Goal: Task Accomplishment & Management: Manage account settings

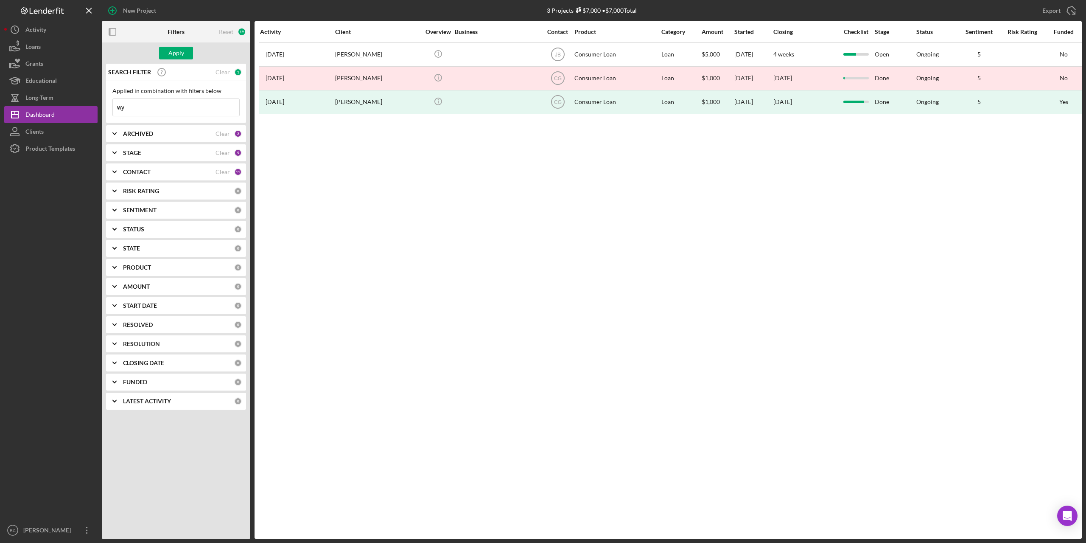
type input "w"
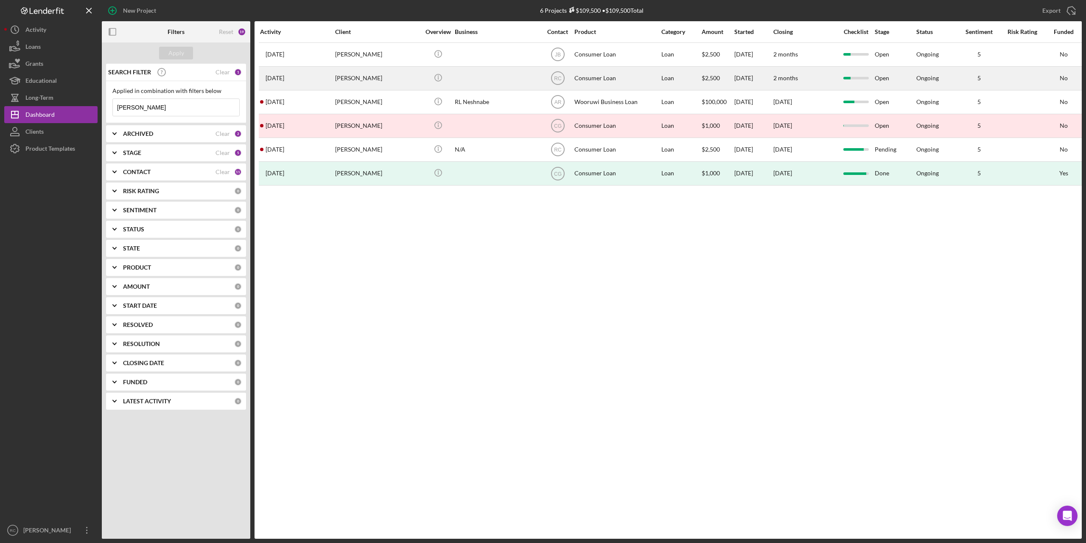
type input "rachel"
click at [364, 79] on div "Rachel Winneshiek" at bounding box center [377, 78] width 85 height 22
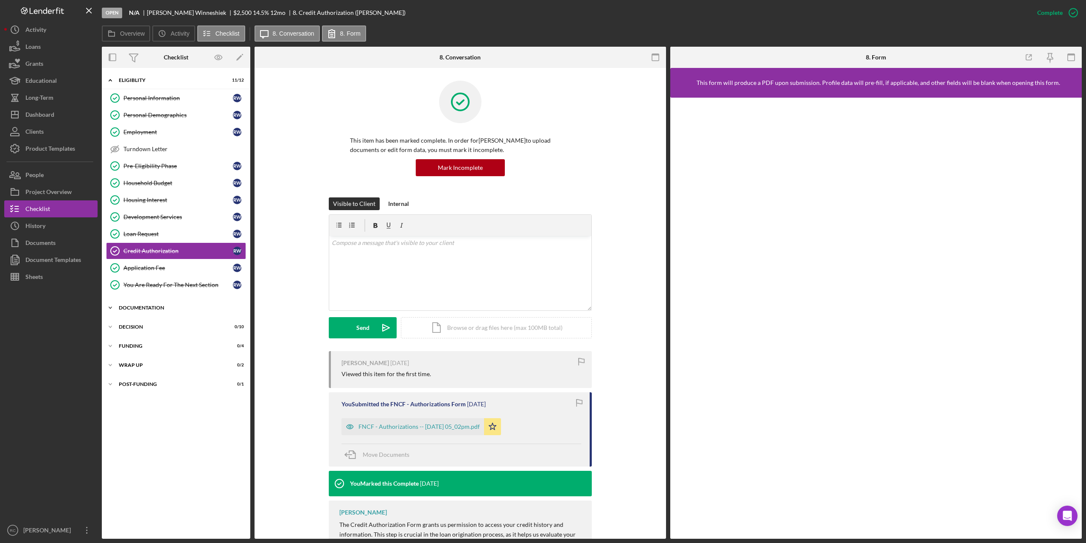
click at [150, 302] on div "Icon/Expander Documentation 0 / 9" at bounding box center [176, 307] width 148 height 17
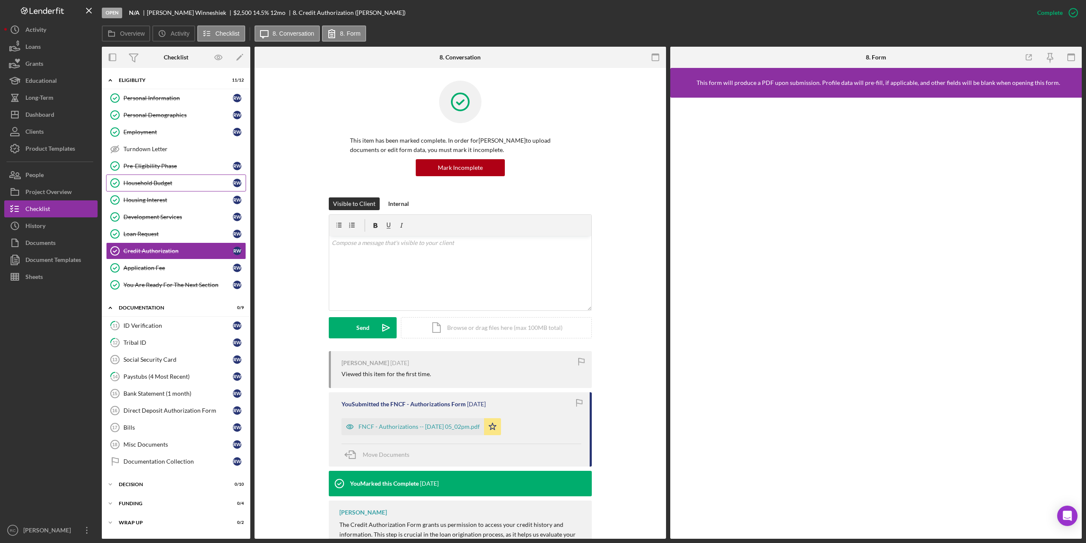
click at [156, 178] on link "Household Budget Household Budget R W" at bounding box center [176, 182] width 140 height 17
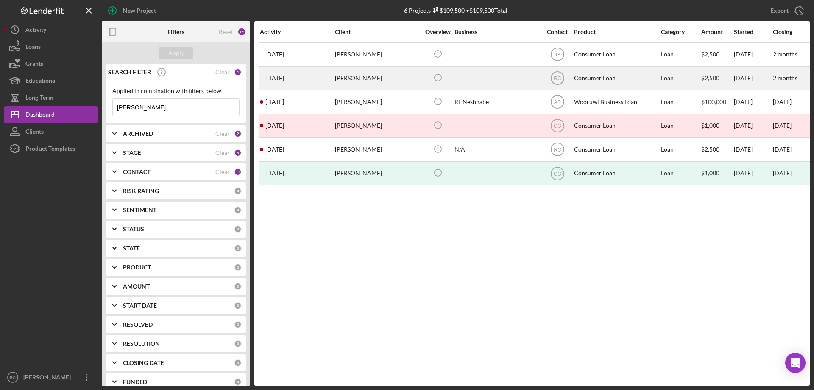
click at [355, 78] on div "Rachel Winneshiek" at bounding box center [377, 78] width 85 height 22
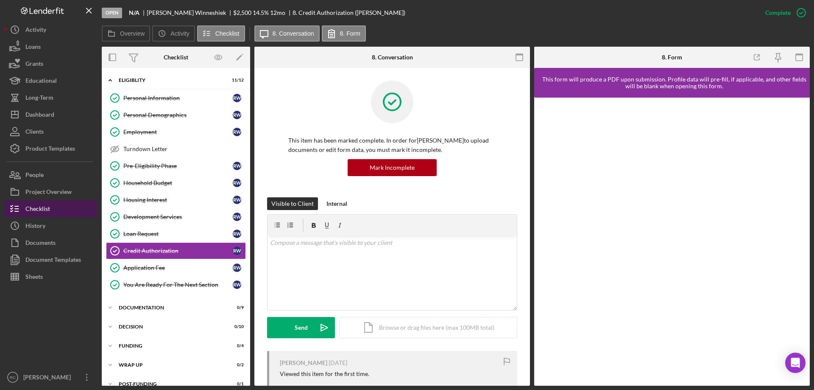
scroll to position [11, 0]
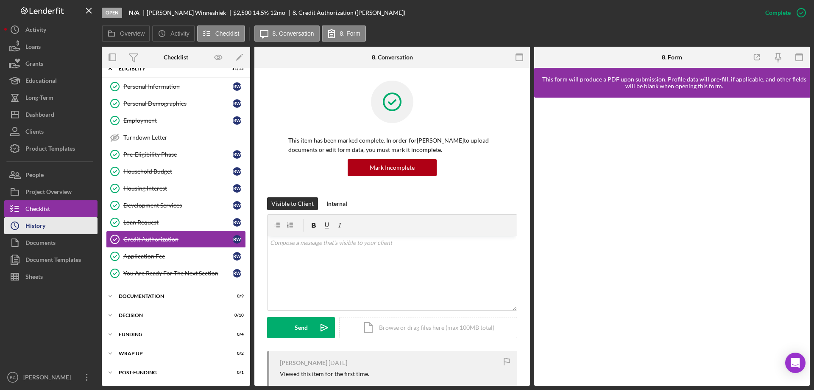
click at [43, 221] on div "History" at bounding box center [35, 226] width 20 height 19
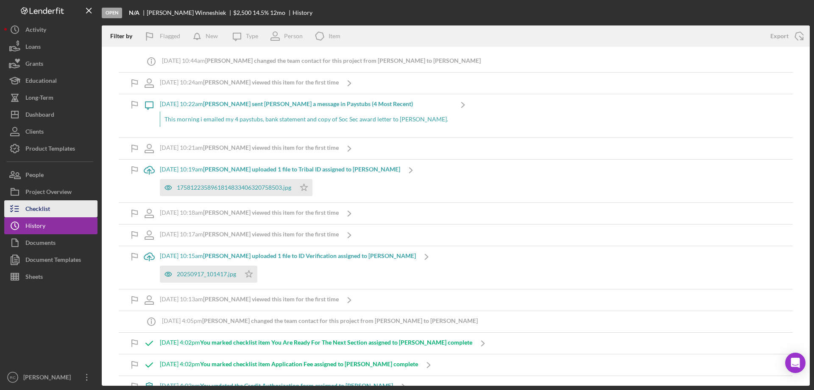
click at [46, 207] on div "Checklist" at bounding box center [37, 209] width 25 height 19
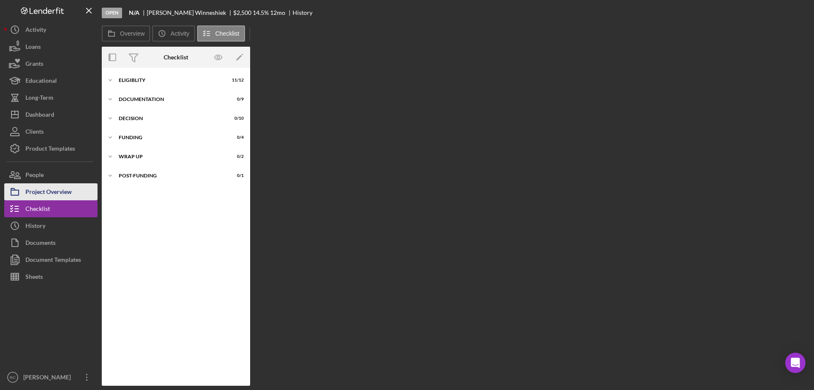
scroll to position [11, 0]
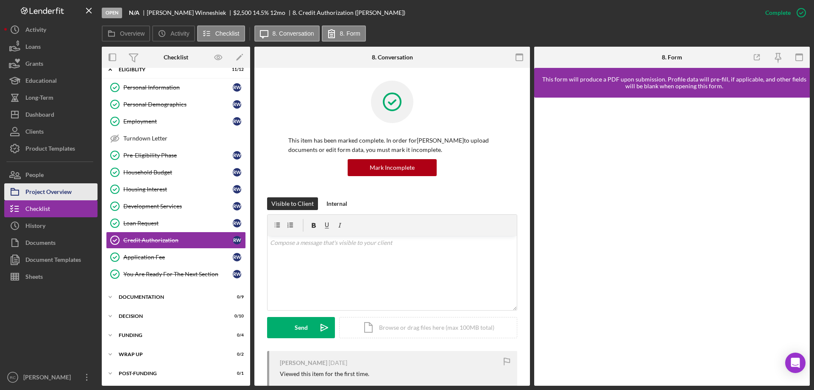
click at [59, 192] on div "Project Overview" at bounding box center [48, 192] width 46 height 19
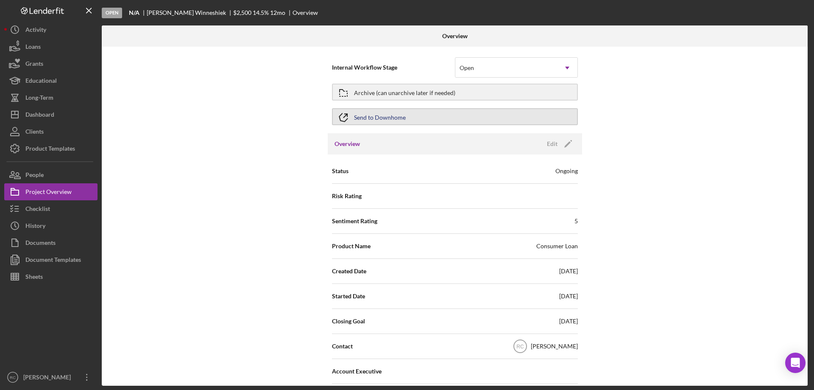
click at [467, 117] on button "Send to Downhome" at bounding box center [455, 116] width 246 height 17
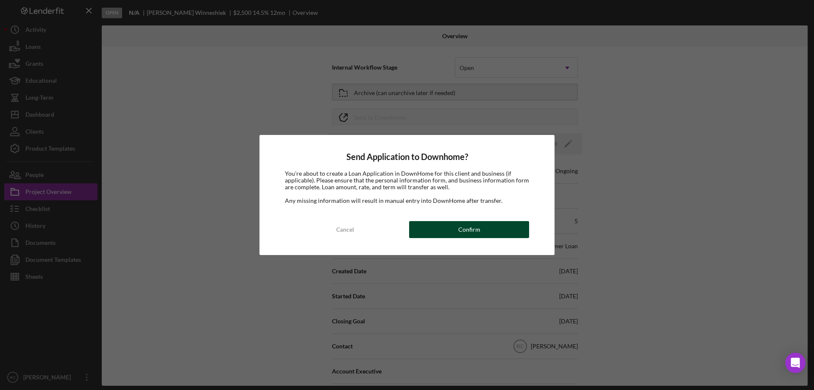
click at [460, 231] on div "Confirm" at bounding box center [470, 229] width 22 height 17
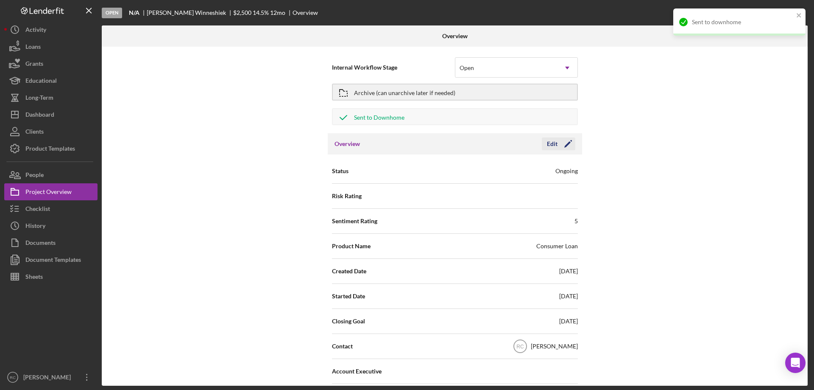
click at [567, 144] on polygon "button" at bounding box center [568, 144] width 6 height 6
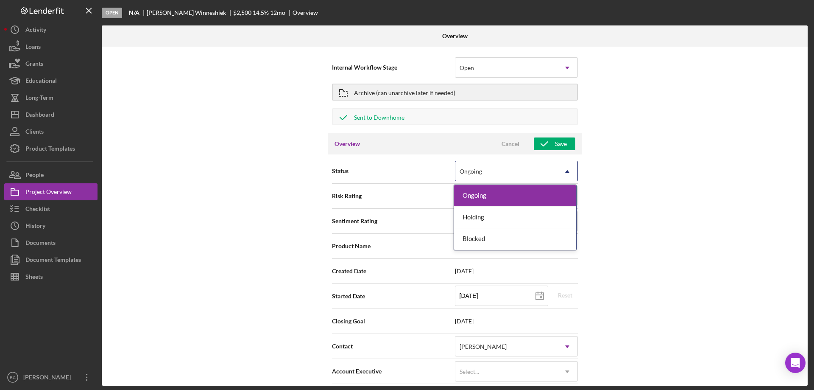
click at [557, 164] on icon "Icon/Dropdown Arrow" at bounding box center [567, 171] width 20 height 20
type textarea "Here's a snapshot of information that has been fully approved, as well as the i…"
click at [557, 164] on icon "Icon/Dropdown Arrow" at bounding box center [567, 171] width 20 height 20
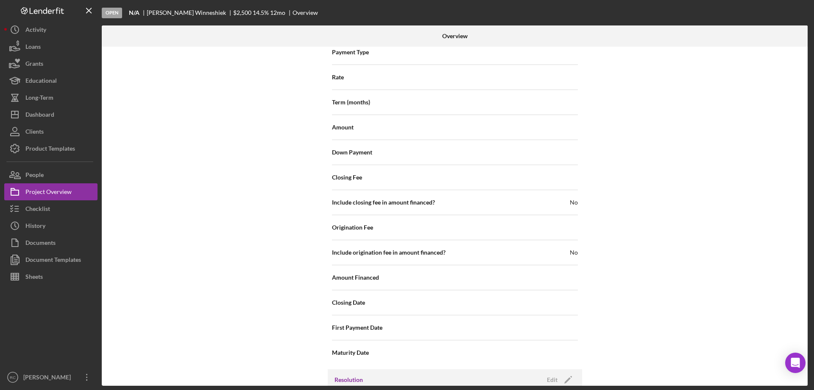
scroll to position [972, 0]
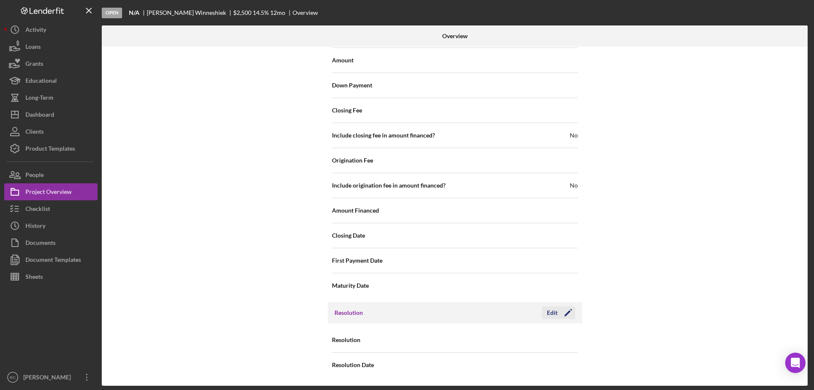
click at [566, 310] on icon "Icon/Edit" at bounding box center [568, 312] width 21 height 21
click at [554, 332] on div "Select..." at bounding box center [507, 340] width 102 height 20
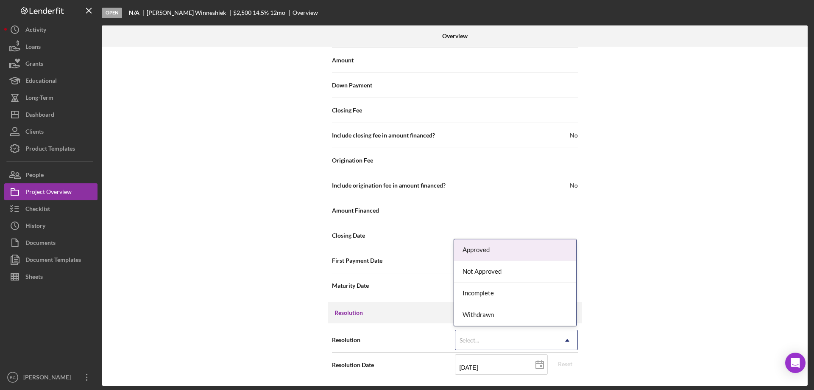
click at [520, 254] on div "Approved" at bounding box center [515, 250] width 122 height 22
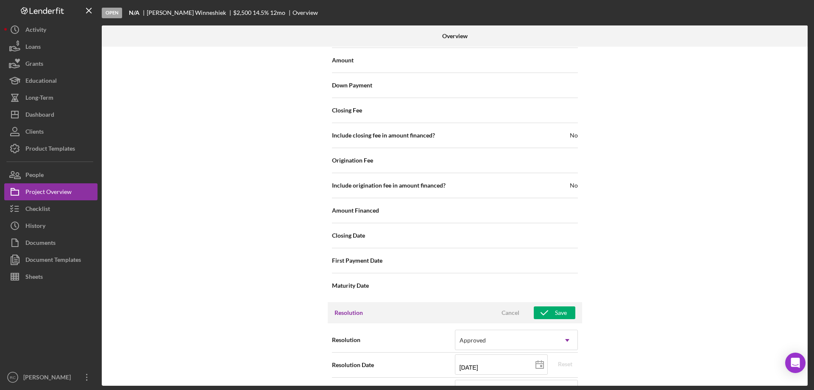
scroll to position [1141, 0]
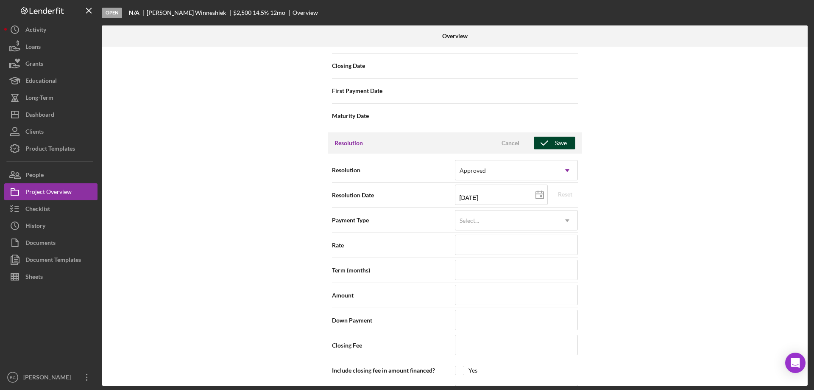
click at [557, 142] on div "Save" at bounding box center [561, 143] width 12 height 13
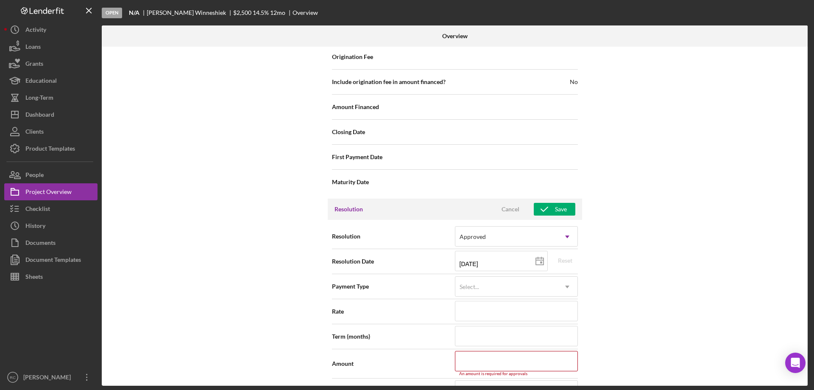
scroll to position [1301, 0]
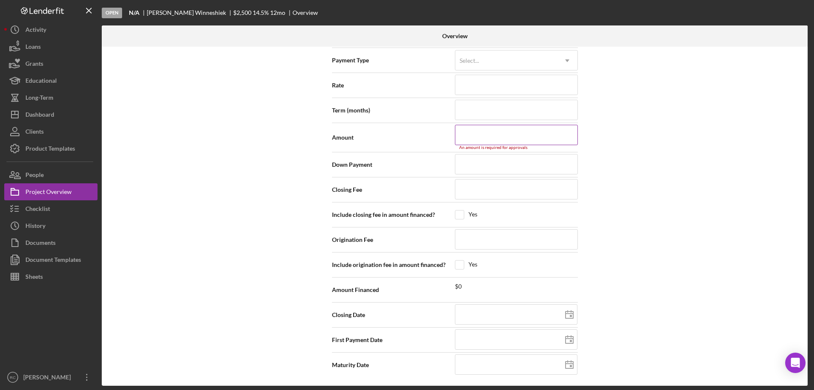
click at [549, 136] on input at bounding box center [516, 135] width 123 height 20
type input "$2"
type input "$25"
type input "$250"
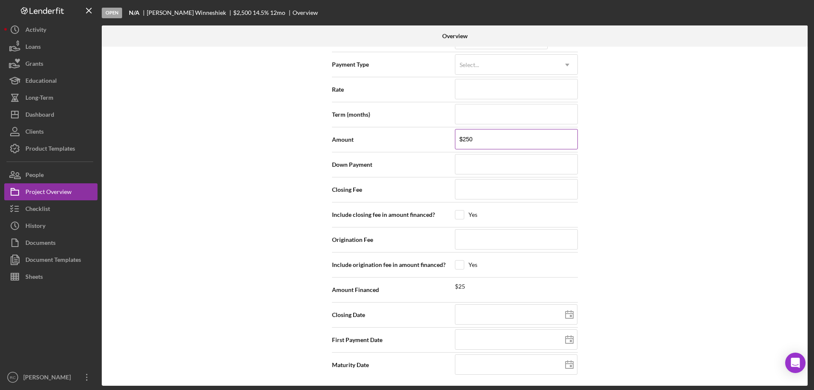
type input "$2,500"
click at [617, 180] on div "Internal Workflow Stage Open Icon/Dropdown Arrow Archive (can unarchive later i…" at bounding box center [455, 216] width 706 height 339
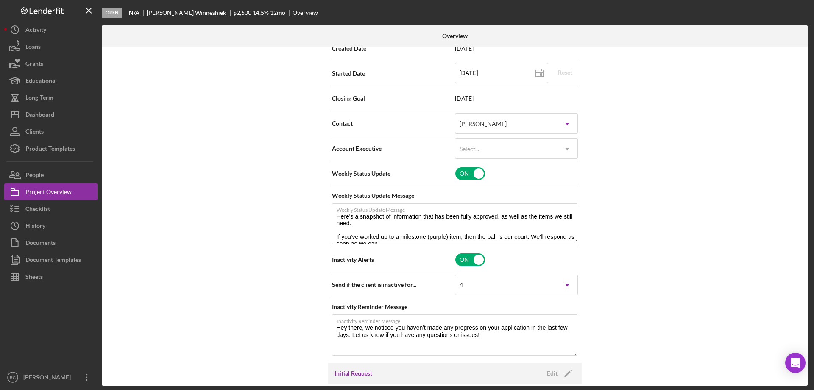
scroll to position [0, 0]
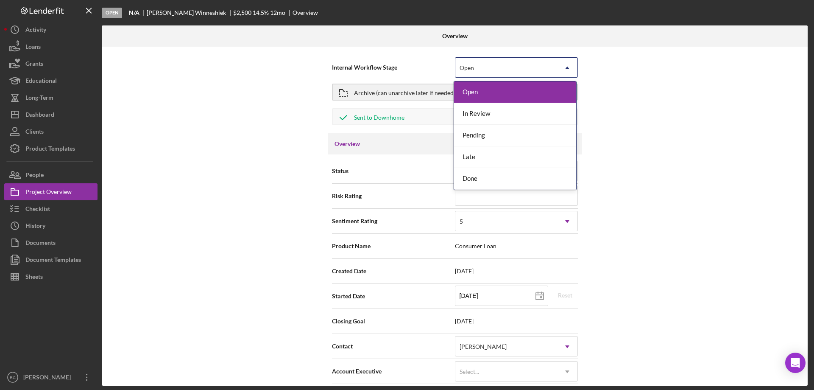
click at [528, 75] on div "Open" at bounding box center [507, 68] width 102 height 20
click at [517, 181] on div "Done" at bounding box center [515, 179] width 122 height 22
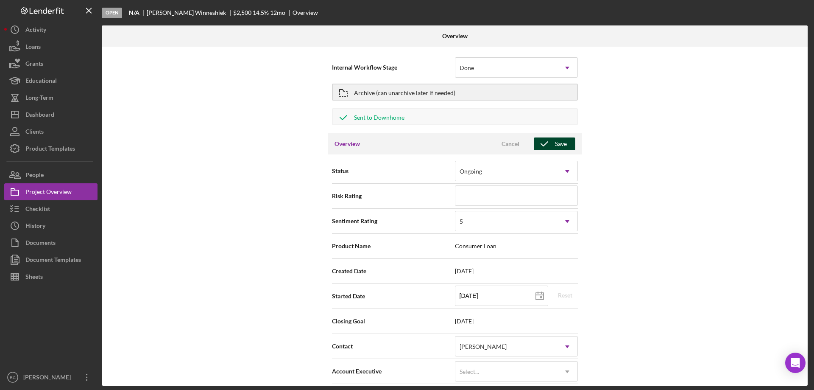
type textarea "Here's a snapshot of information that has been fully approved, as well as the i…"
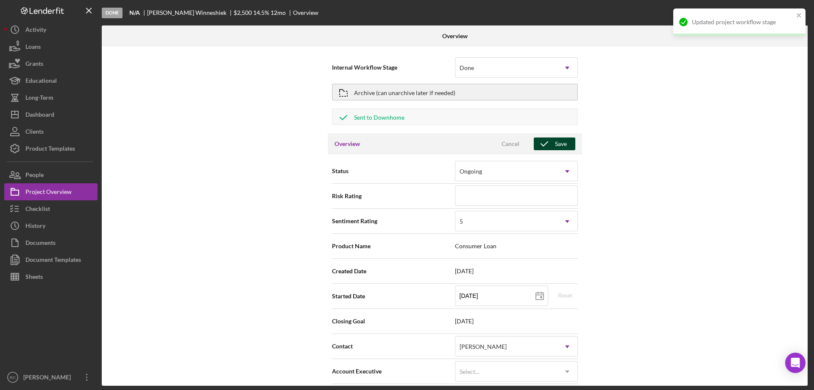
click at [555, 144] on div "Save" at bounding box center [561, 143] width 12 height 13
type textarea "Here's a snapshot of information that has been fully approved, as well as the i…"
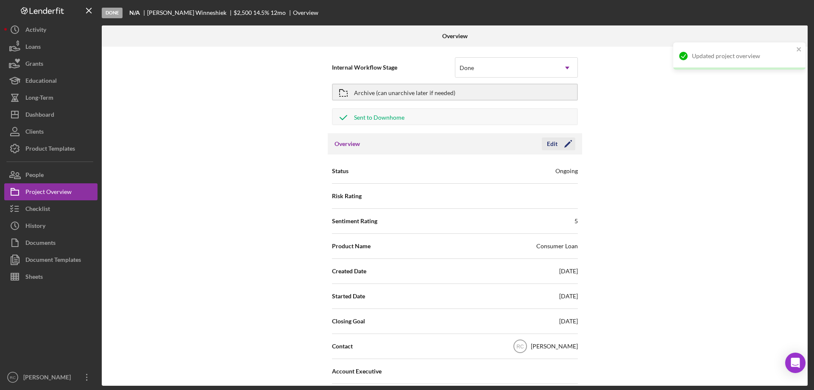
click at [568, 147] on icon "Icon/Edit" at bounding box center [568, 143] width 21 height 21
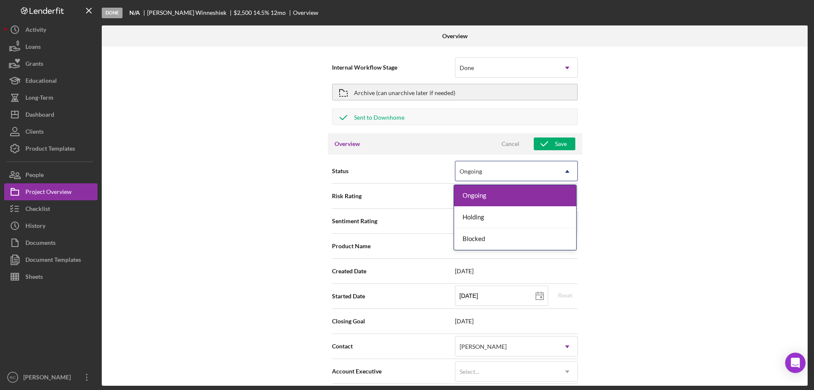
click at [549, 172] on div "Ongoing" at bounding box center [507, 172] width 102 height 20
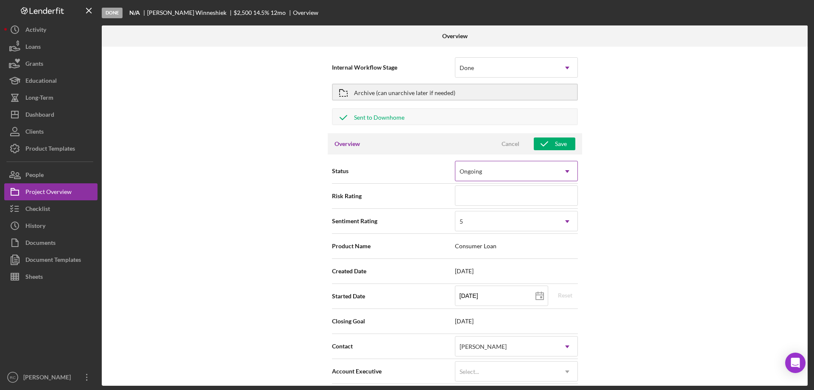
click at [549, 172] on div "Ongoing" at bounding box center [507, 172] width 102 height 20
type textarea "Here's a snapshot of information that has been fully approved, as well as the i…"
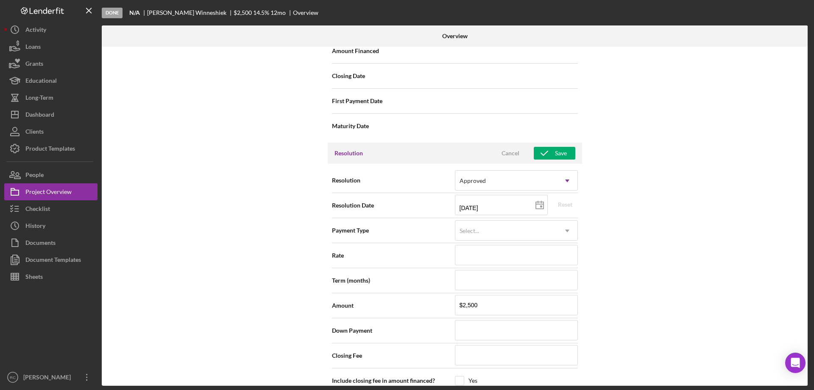
scroll to position [1297, 0]
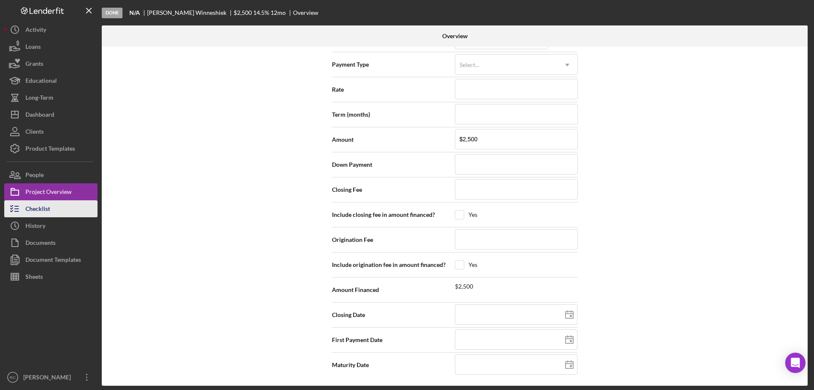
click at [47, 209] on div "Checklist" at bounding box center [37, 209] width 25 height 19
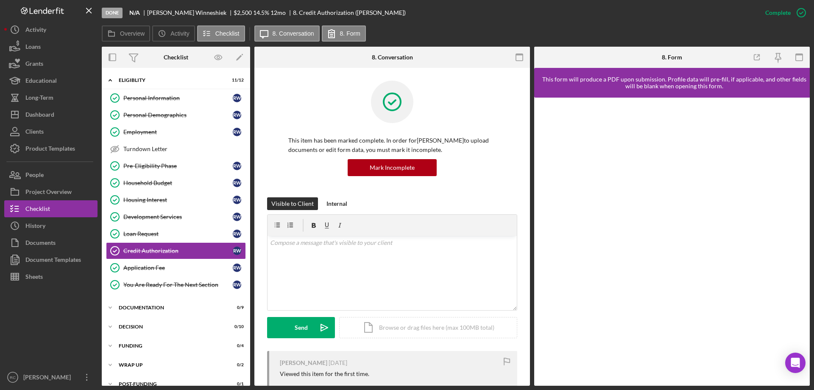
scroll to position [11, 0]
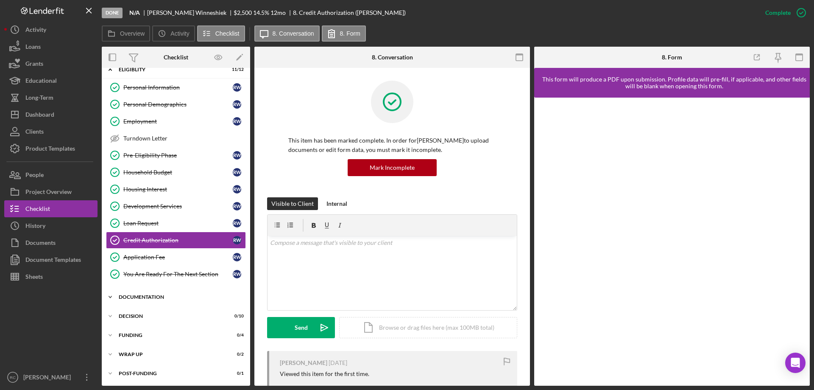
click at [162, 293] on div "Icon/Expander Documentation 0 / 9" at bounding box center [176, 296] width 148 height 17
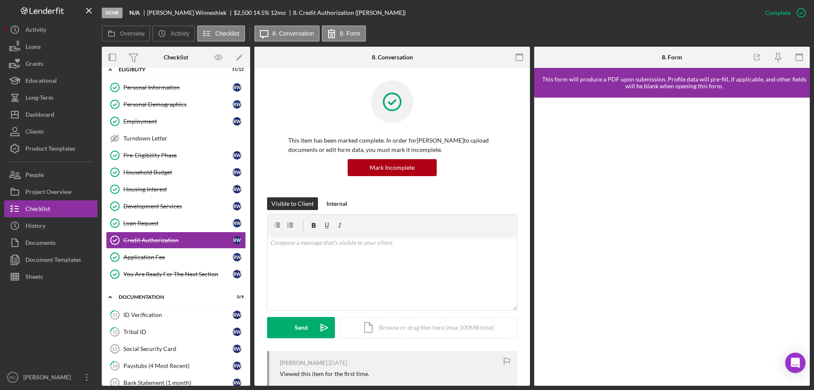
scroll to position [169, 0]
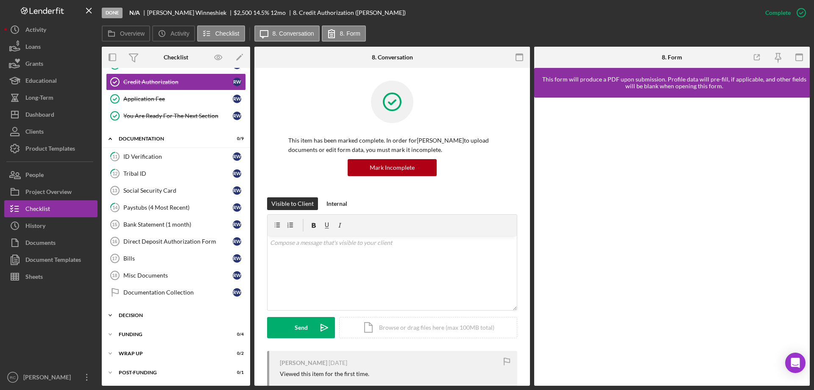
click at [140, 312] on div "Icon/Expander Decision 0 / 10" at bounding box center [176, 315] width 148 height 17
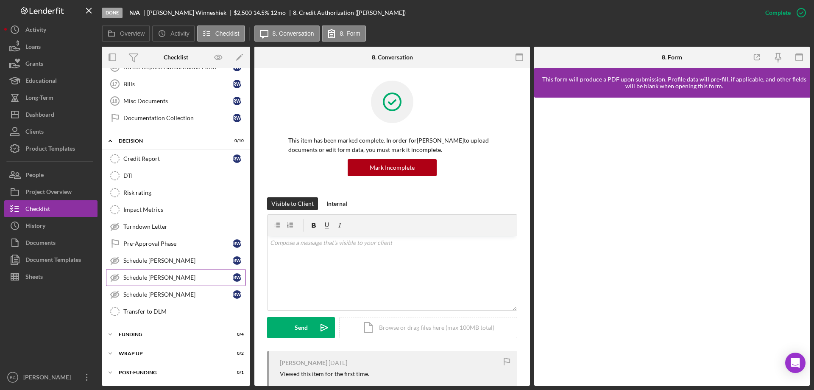
click at [163, 278] on div "Schedule TA-Ashley" at bounding box center [177, 277] width 109 height 7
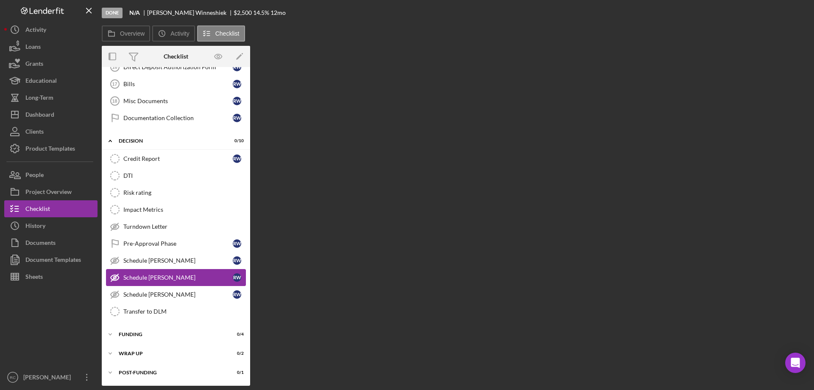
scroll to position [343, 0]
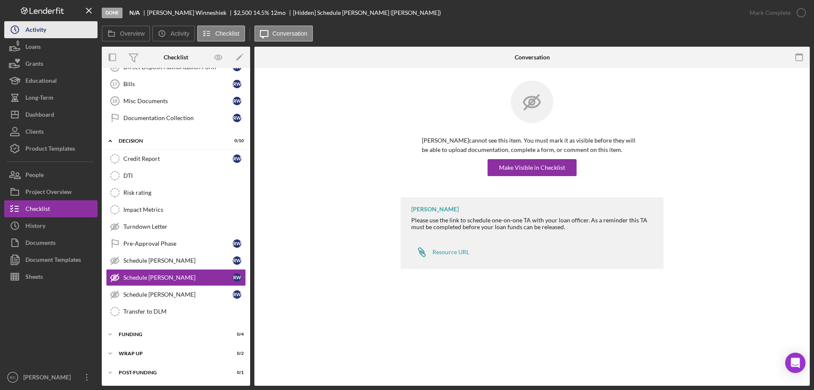
click at [46, 28] on div "Activity" at bounding box center [35, 30] width 21 height 19
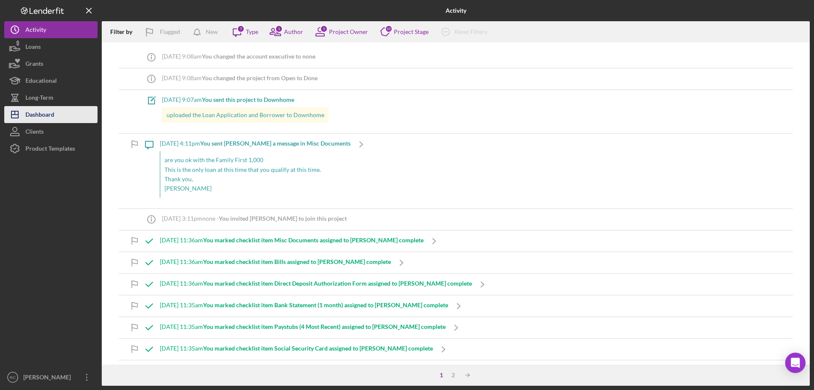
click at [53, 117] on div "Dashboard" at bounding box center [39, 115] width 29 height 19
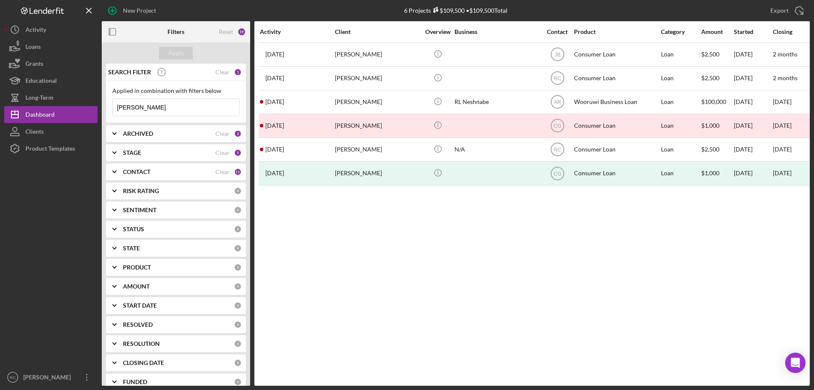
click at [175, 107] on input "rachel" at bounding box center [176, 107] width 126 height 17
type input "r"
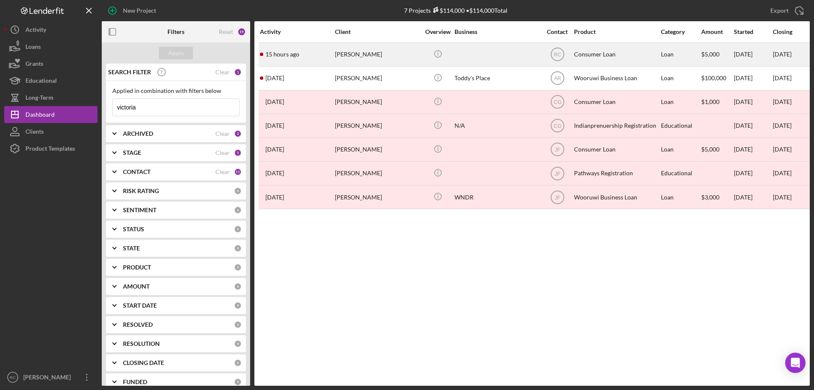
type input "victoria"
click at [365, 56] on div "[PERSON_NAME]" at bounding box center [377, 54] width 85 height 22
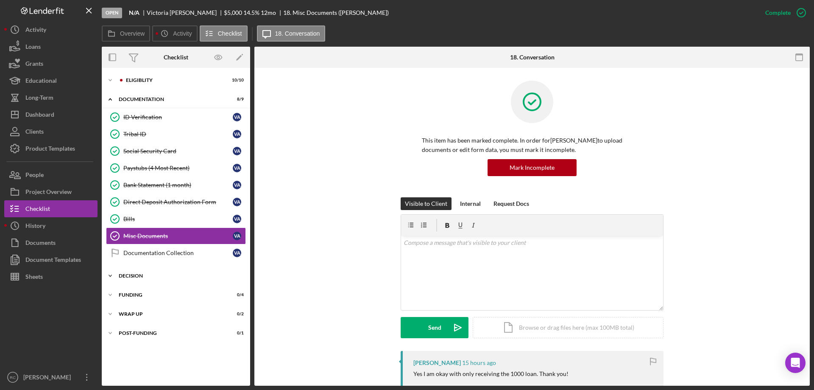
click at [143, 275] on div "Decision" at bounding box center [179, 275] width 121 height 5
click at [168, 201] on div "Direct Deposit Authorization Form" at bounding box center [177, 202] width 109 height 7
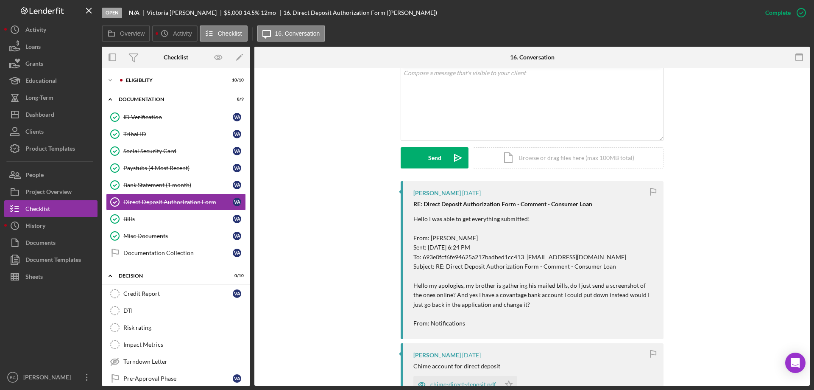
scroll to position [283, 0]
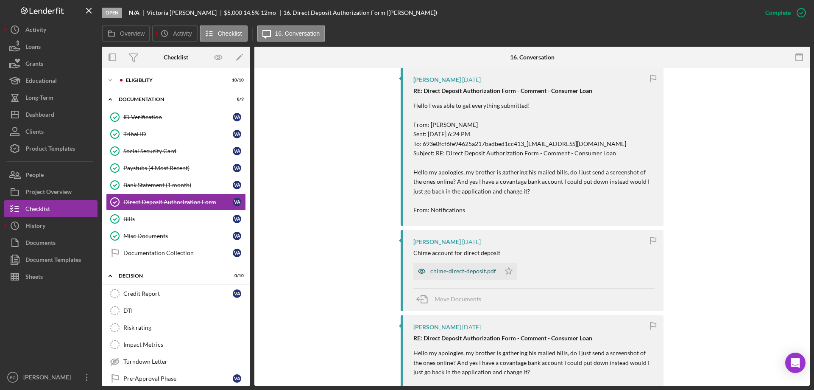
click at [471, 274] on div "chime-direct-deposit.pdf" at bounding box center [464, 271] width 66 height 7
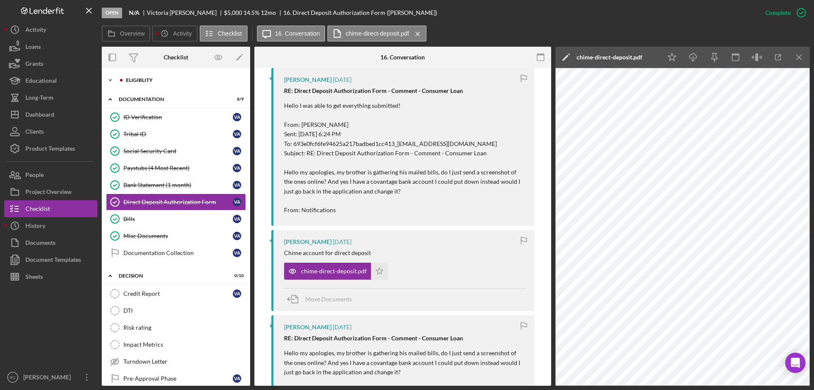
click at [152, 78] on div "Eligiblity" at bounding box center [183, 80] width 114 height 5
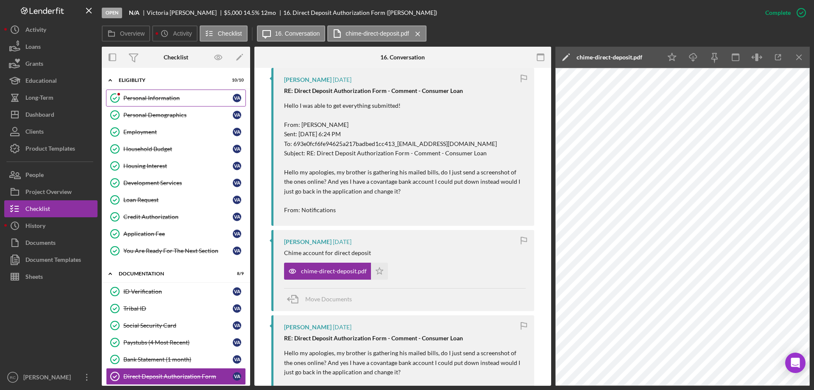
drag, startPoint x: 151, startPoint y: 92, endPoint x: 179, endPoint y: 97, distance: 27.5
click at [151, 93] on link "Personal Information Personal Information V A" at bounding box center [176, 98] width 140 height 17
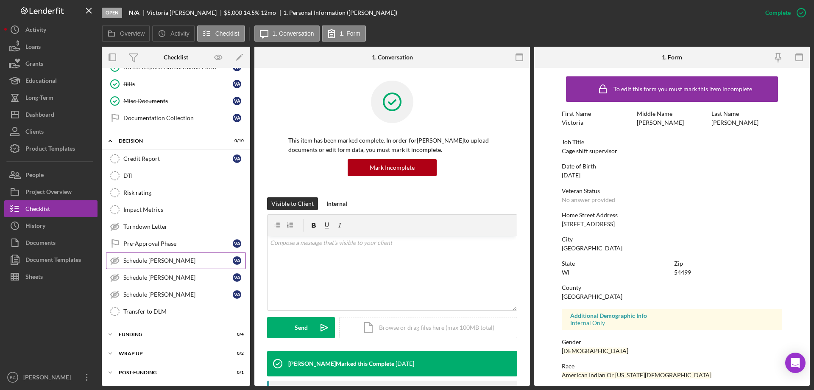
scroll to position [140, 0]
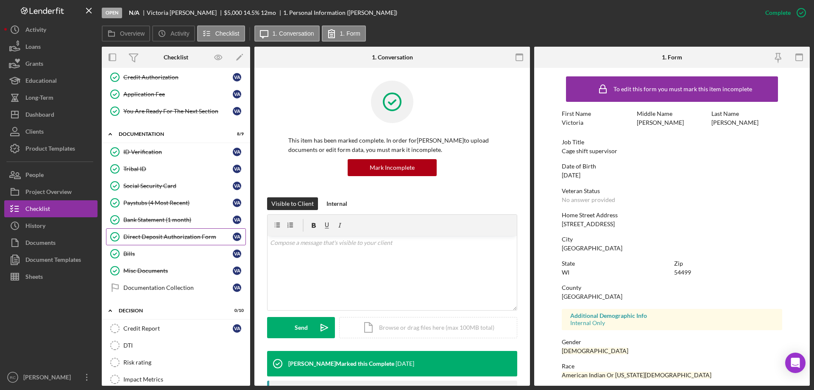
click at [161, 233] on div "Direct Deposit Authorization Form" at bounding box center [177, 236] width 109 height 7
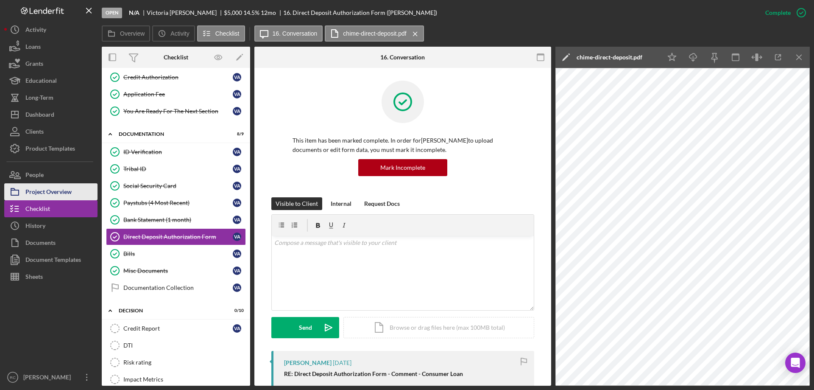
click at [52, 193] on div "Project Overview" at bounding box center [48, 192] width 46 height 19
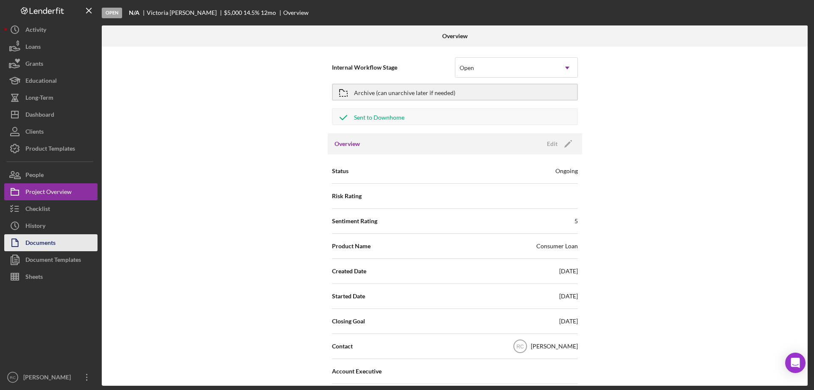
click at [48, 241] on div "Documents" at bounding box center [40, 243] width 30 height 19
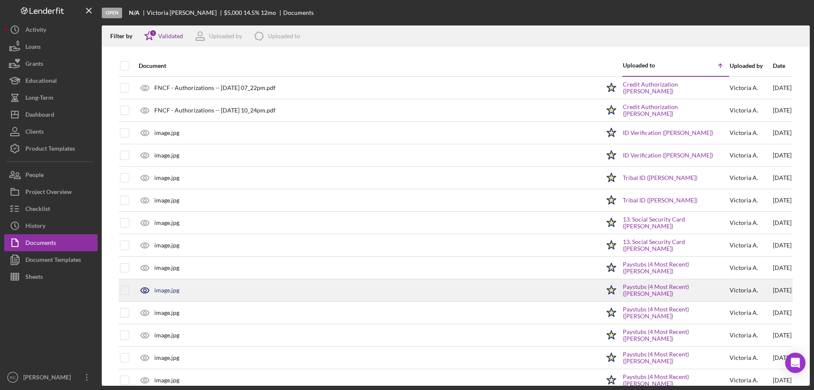
scroll to position [113, 0]
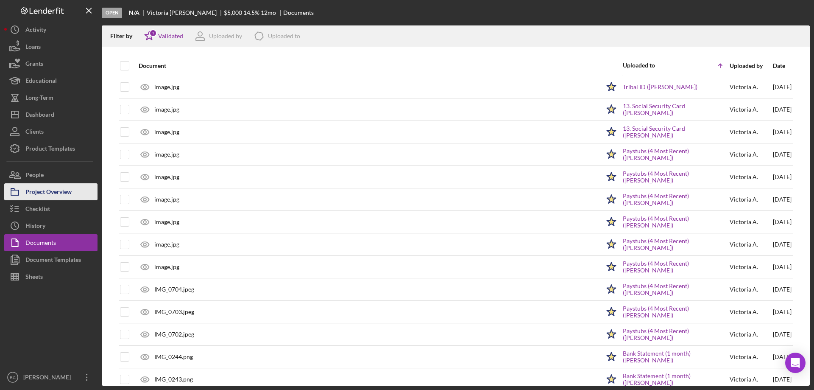
click at [53, 191] on div "Project Overview" at bounding box center [48, 192] width 46 height 19
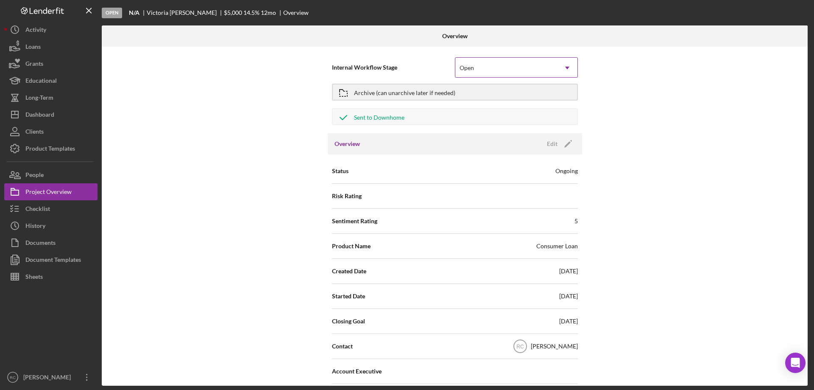
click at [504, 68] on div "Open" at bounding box center [507, 68] width 102 height 20
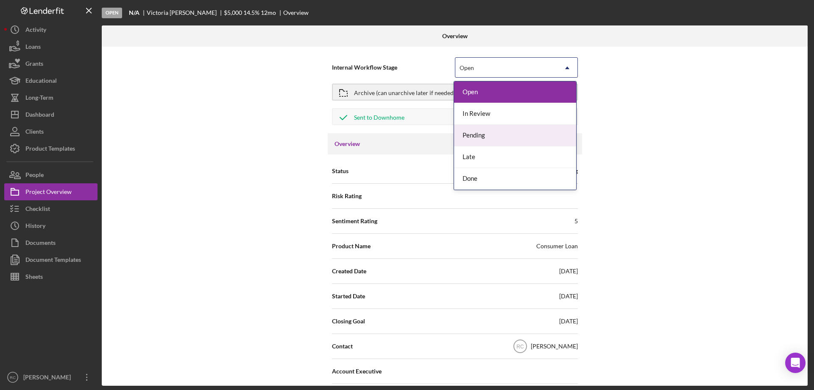
click at [490, 133] on div "Pending" at bounding box center [515, 136] width 122 height 22
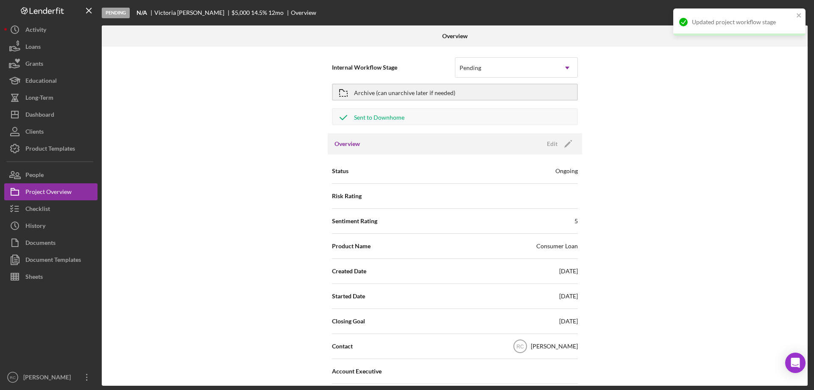
scroll to position [56, 0]
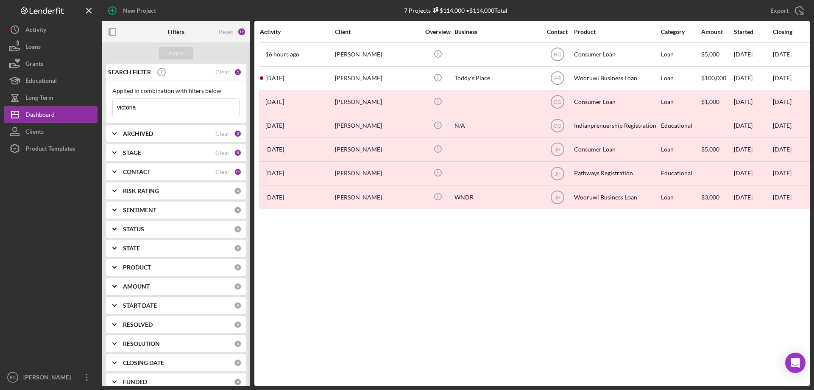
drag, startPoint x: 145, startPoint y: 107, endPoint x: 105, endPoint y: 101, distance: 40.3
click at [100, 104] on div "New Project 7 Projects $114,000 • $114,000 Total victoria Export Icon/Export Fi…" at bounding box center [407, 193] width 806 height 386
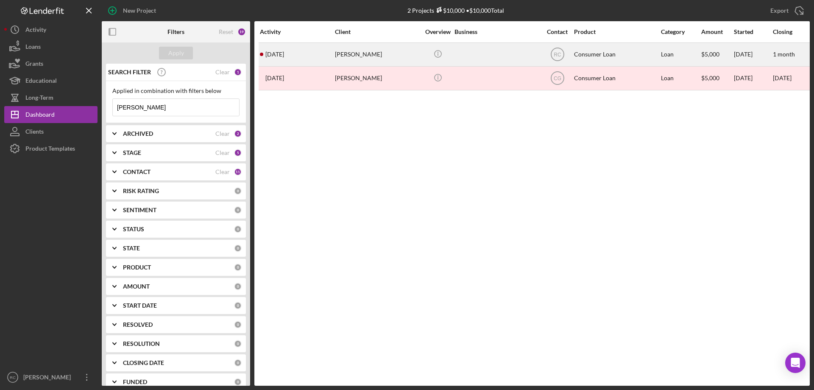
type input "[PERSON_NAME]"
click at [365, 55] on div "[PERSON_NAME]" at bounding box center [377, 54] width 85 height 22
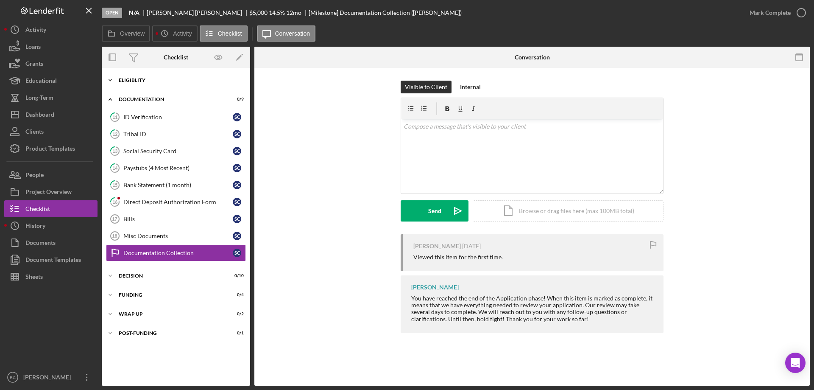
click at [127, 80] on div "Eligiblity" at bounding box center [179, 80] width 121 height 5
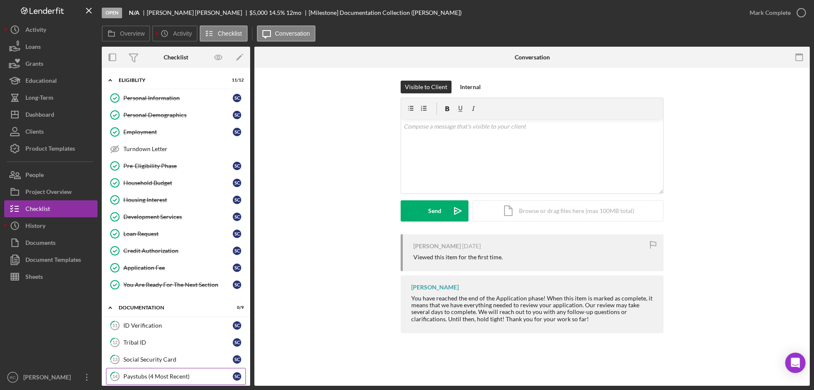
scroll to position [113, 0]
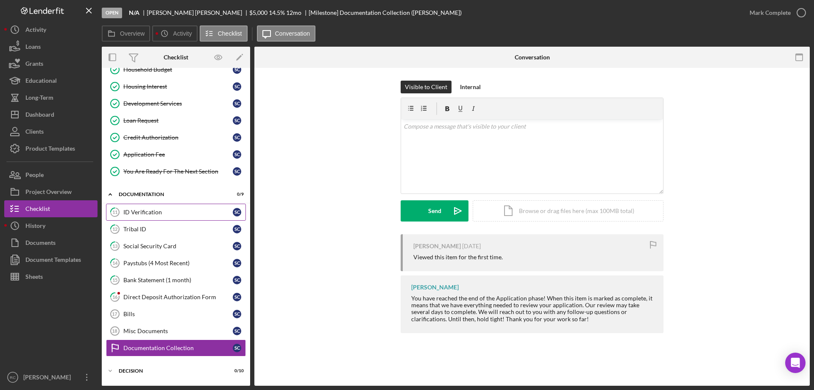
click at [147, 212] on div "ID Verification" at bounding box center [177, 212] width 109 height 7
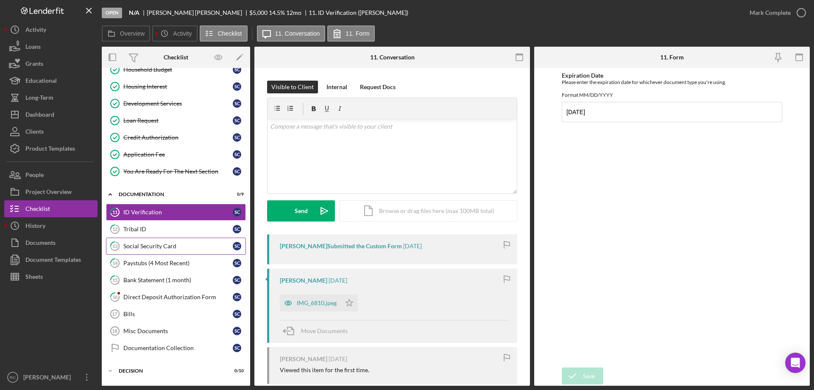
click at [151, 245] on div "Social Security Card" at bounding box center [177, 246] width 109 height 7
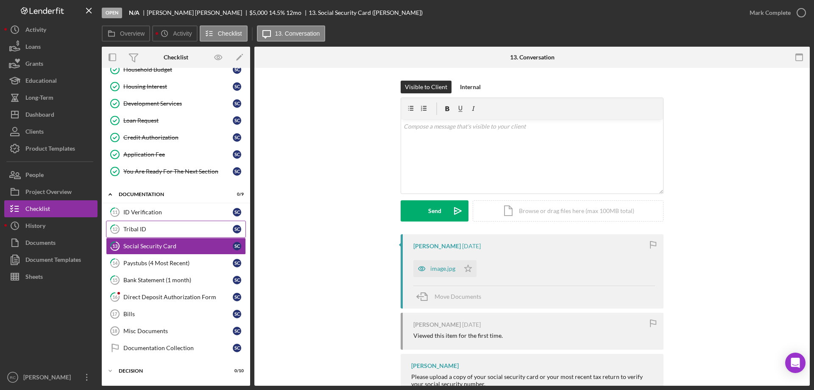
click at [142, 228] on div "Tribal ID" at bounding box center [177, 229] width 109 height 7
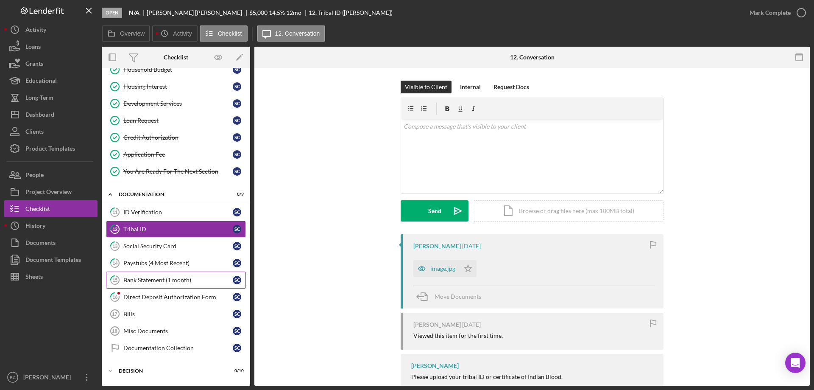
click at [151, 273] on link "15 Bank Statement (1 month) S C" at bounding box center [176, 279] width 140 height 17
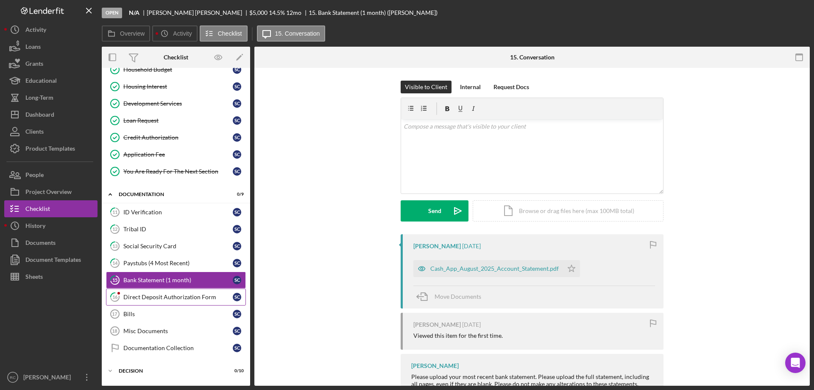
click at [154, 297] on div "Direct Deposit Authorization Form" at bounding box center [177, 297] width 109 height 7
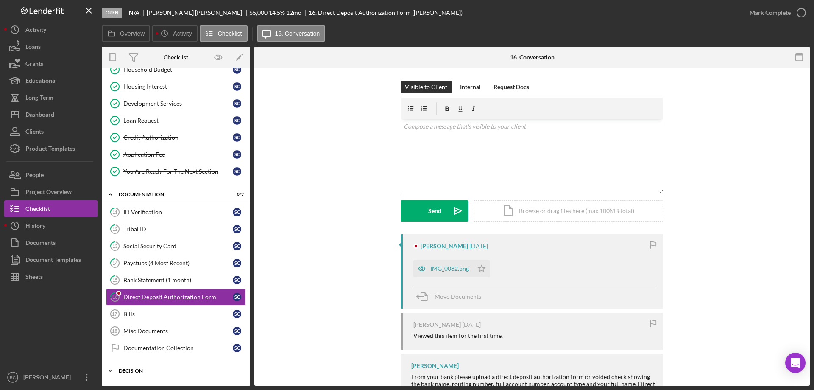
scroll to position [169, 0]
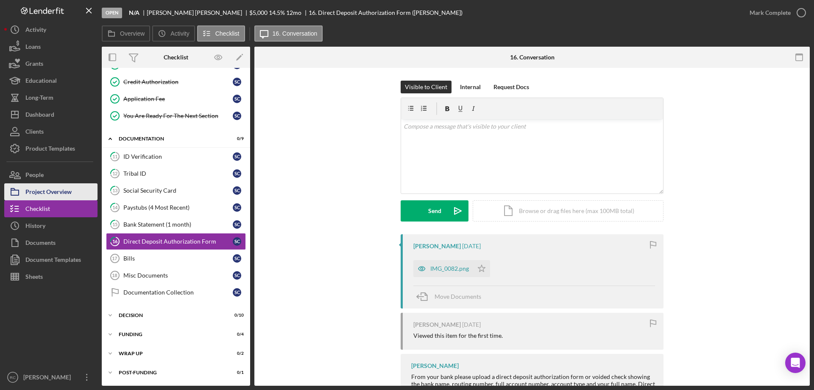
click at [59, 191] on div "Project Overview" at bounding box center [48, 192] width 46 height 19
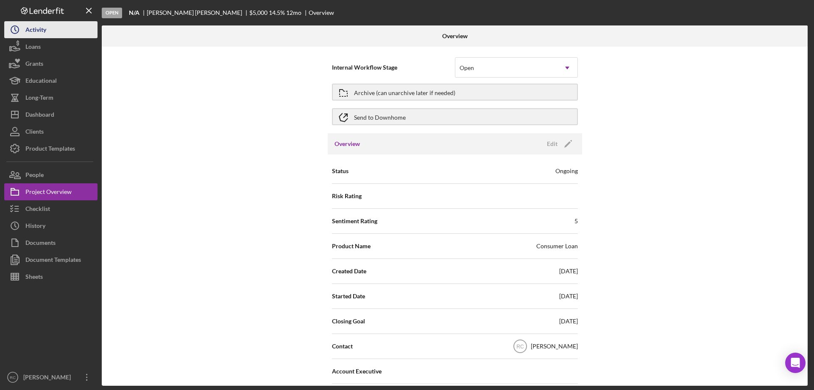
click at [45, 32] on div "Activity" at bounding box center [35, 30] width 21 height 19
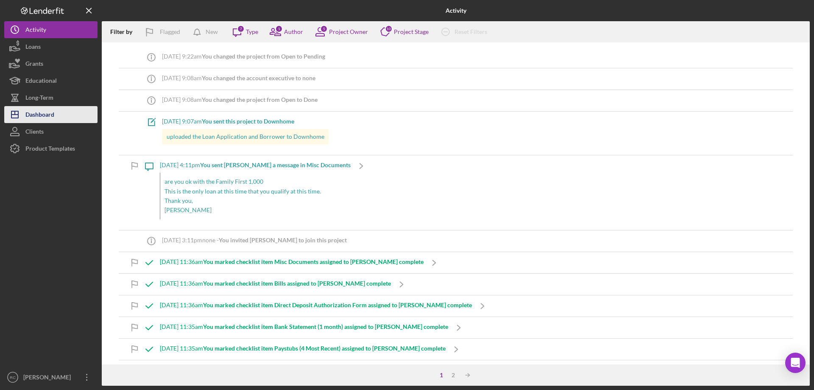
click at [48, 117] on div "Dashboard" at bounding box center [39, 115] width 29 height 19
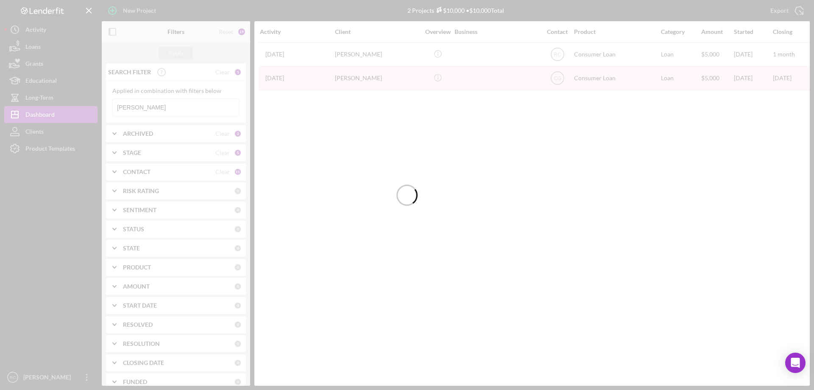
drag, startPoint x: 168, startPoint y: 100, endPoint x: 163, endPoint y: 106, distance: 7.3
click at [167, 100] on div at bounding box center [407, 195] width 814 height 390
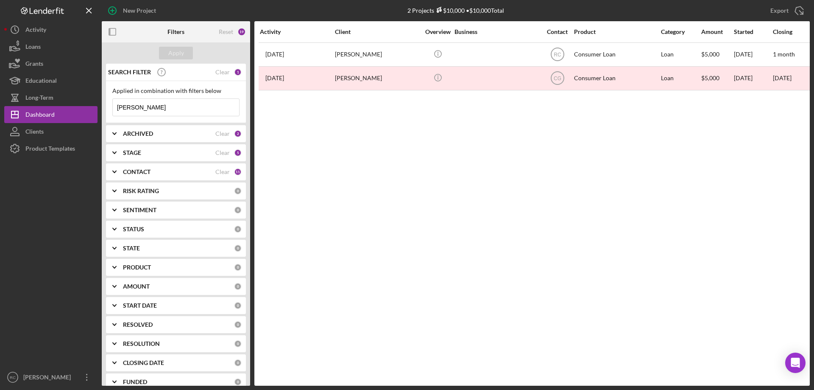
click at [162, 108] on input "[PERSON_NAME]" at bounding box center [176, 107] width 126 height 17
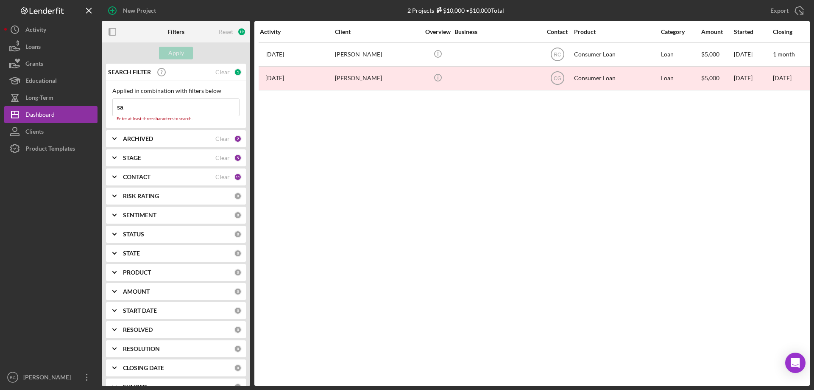
type input "s"
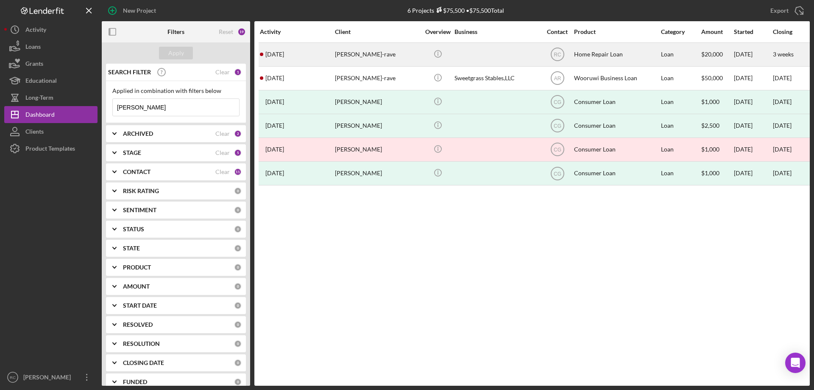
type input "[PERSON_NAME]"
click at [343, 53] on div "[PERSON_NAME]-rave" at bounding box center [377, 54] width 85 height 22
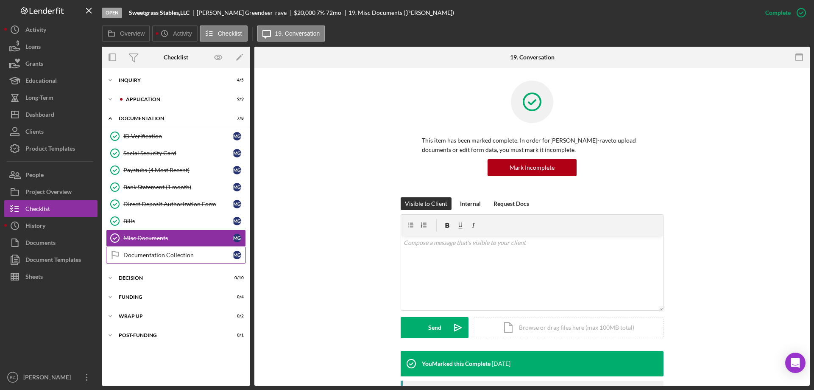
click at [168, 252] on div "Documentation Collection" at bounding box center [177, 255] width 109 height 7
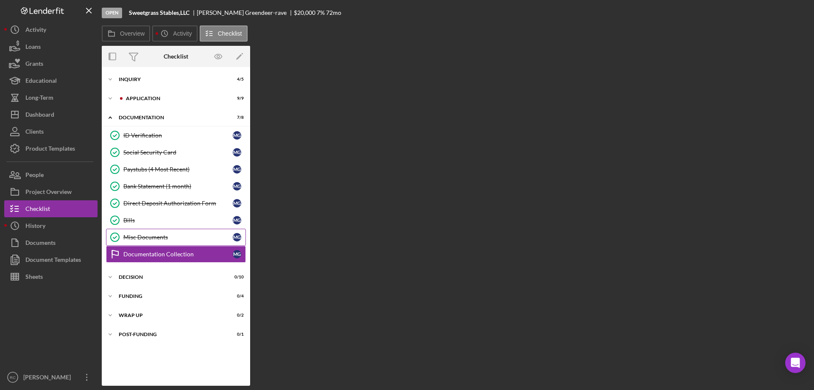
click at [156, 241] on div "Misc Documents" at bounding box center [177, 237] width 109 height 7
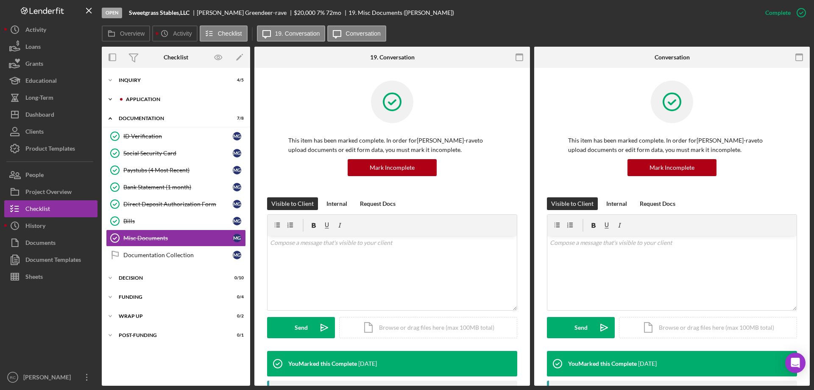
click at [147, 98] on div "Application" at bounding box center [183, 99] width 114 height 5
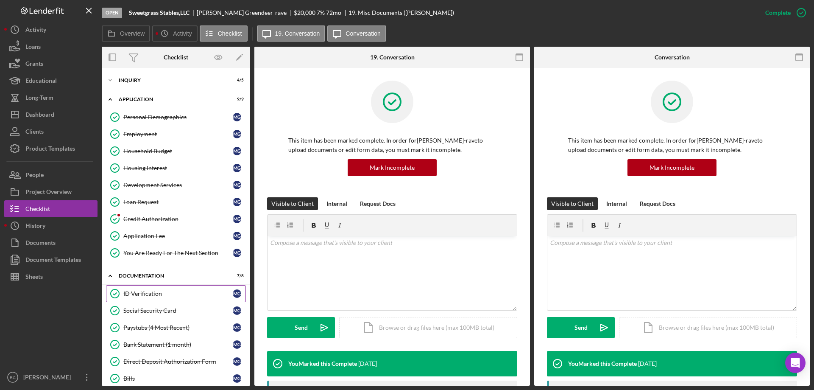
click at [152, 294] on div "ID Verification" at bounding box center [177, 293] width 109 height 7
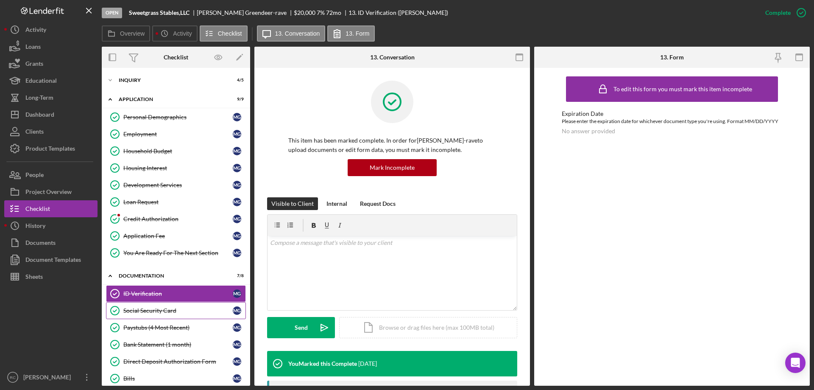
click at [163, 310] on div "Social Security Card" at bounding box center [177, 310] width 109 height 7
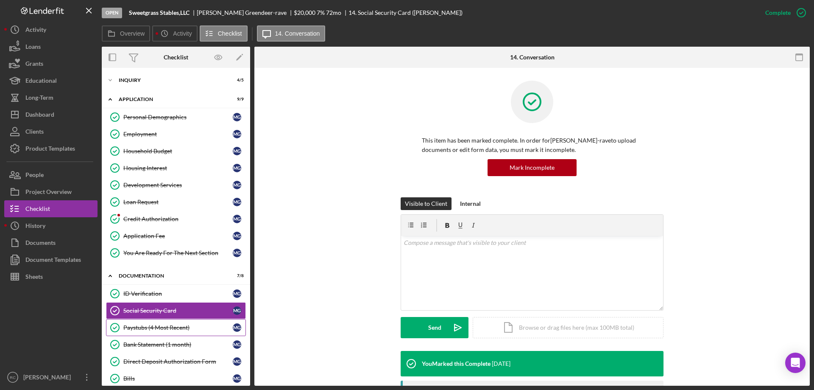
click at [166, 324] on div "Paystubs (4 Most Recent)" at bounding box center [177, 327] width 109 height 7
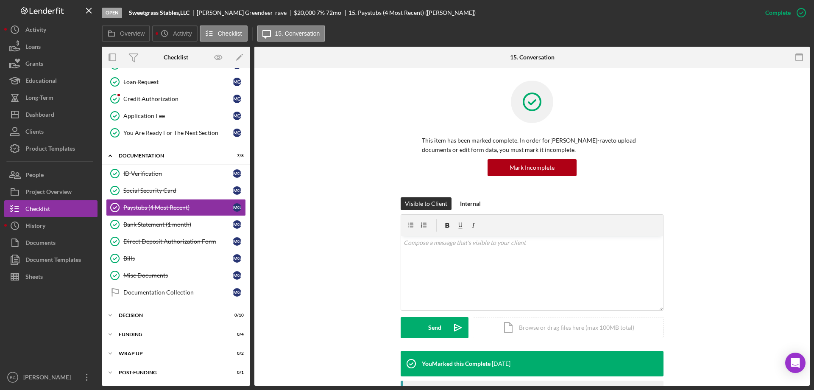
scroll to position [170, 0]
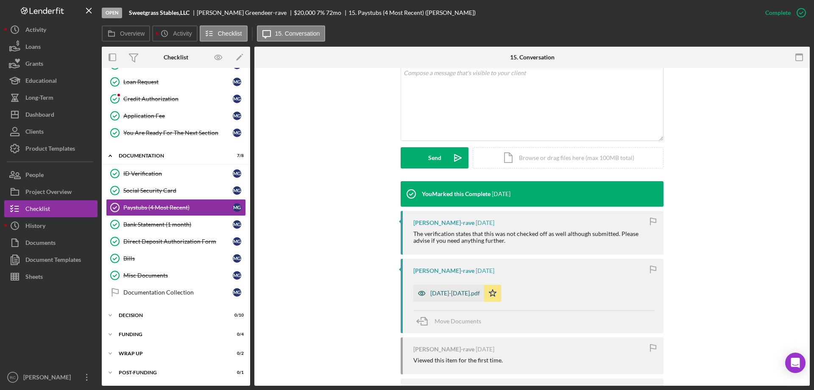
click at [468, 295] on div "[DATE]-[DATE].pdf" at bounding box center [456, 293] width 50 height 7
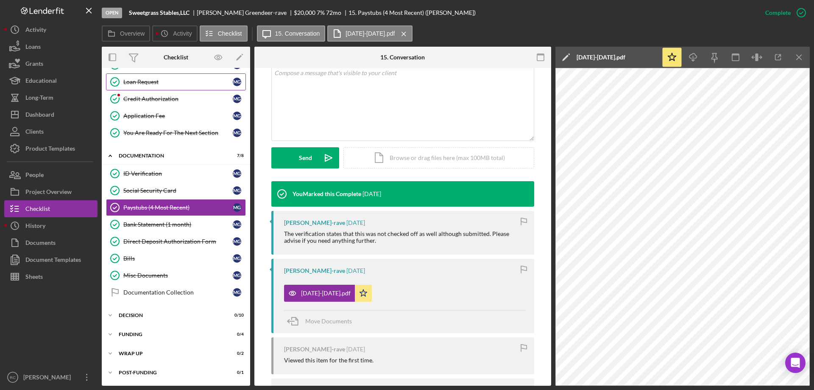
click at [170, 84] on div "Loan Request" at bounding box center [177, 81] width 109 height 7
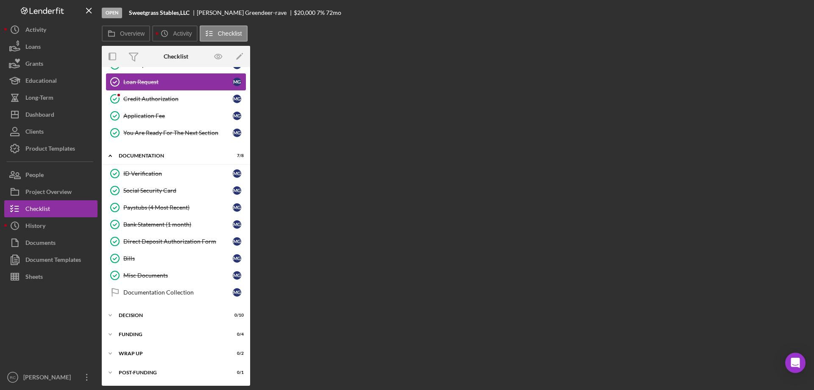
scroll to position [120, 0]
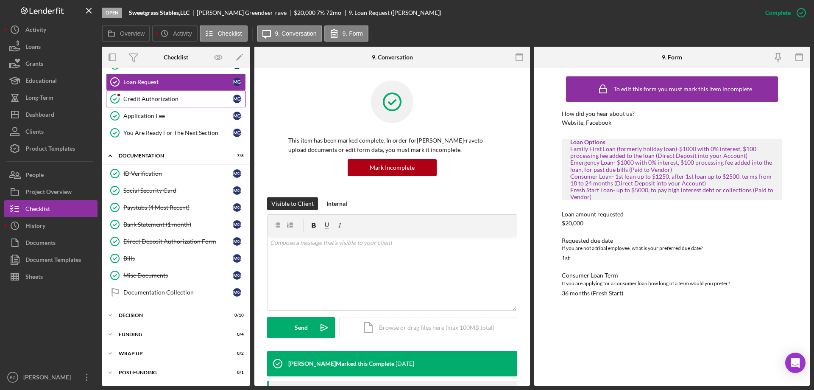
click at [175, 98] on div "Credit Authorization" at bounding box center [177, 98] width 109 height 7
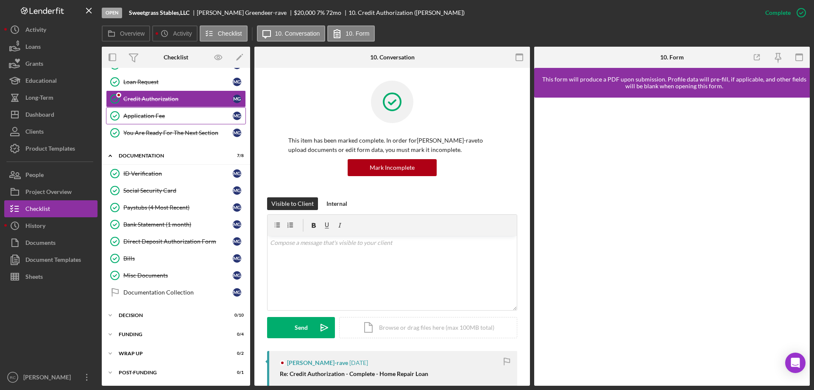
click at [161, 113] on div "Application Fee" at bounding box center [177, 115] width 109 height 7
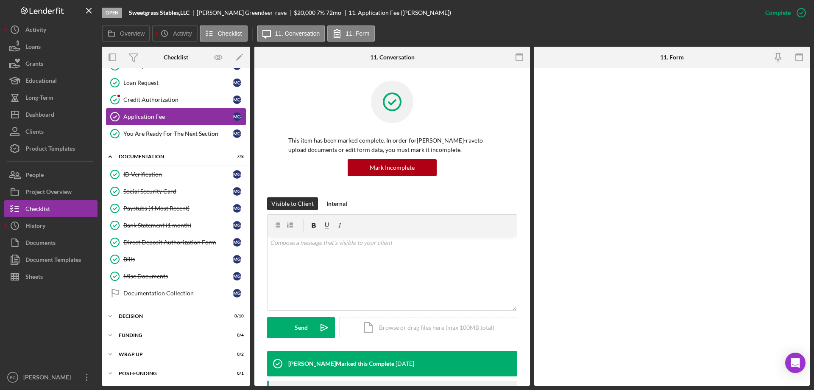
scroll to position [120, 0]
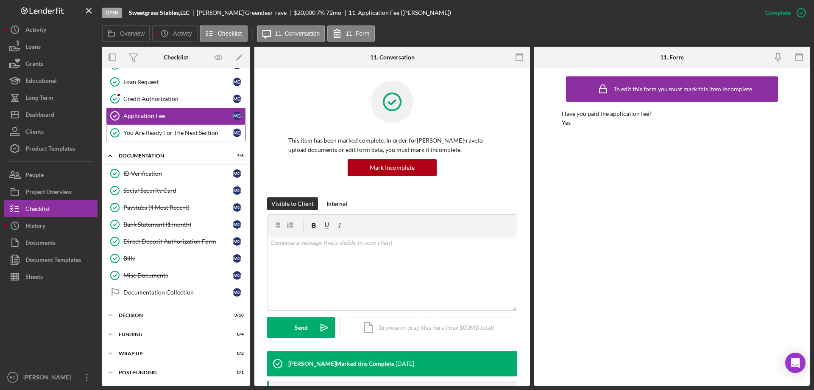
click at [153, 132] on div "You Are Ready For The Next Section" at bounding box center [177, 132] width 109 height 7
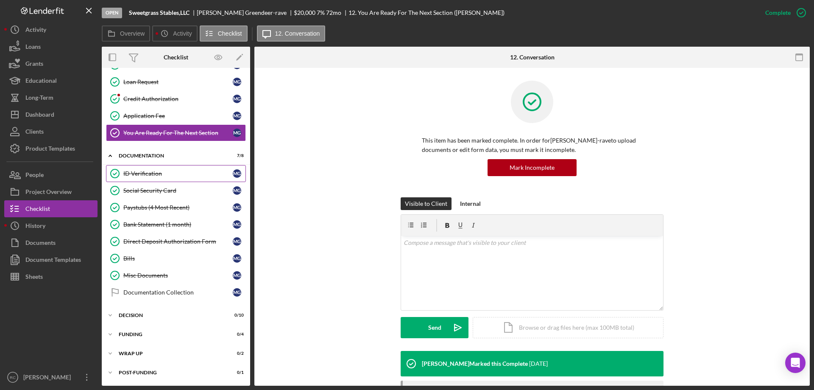
click at [135, 171] on div "ID Verification" at bounding box center [177, 173] width 109 height 7
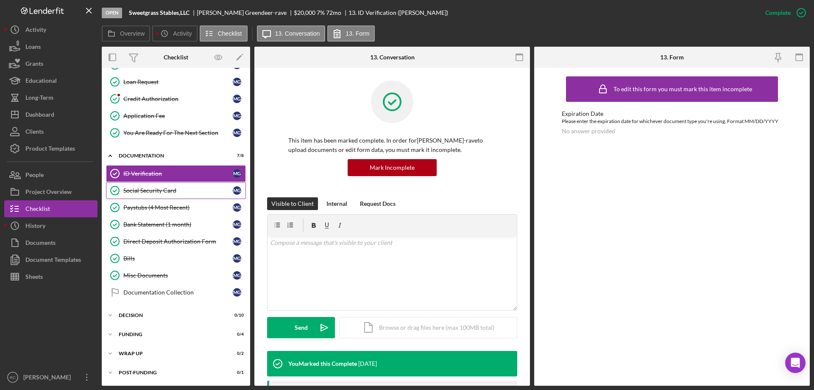
click at [150, 189] on div "Social Security Card" at bounding box center [177, 190] width 109 height 7
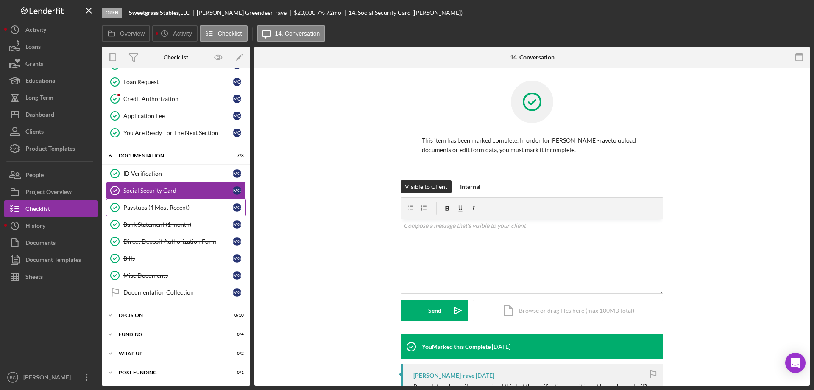
scroll to position [120, 0]
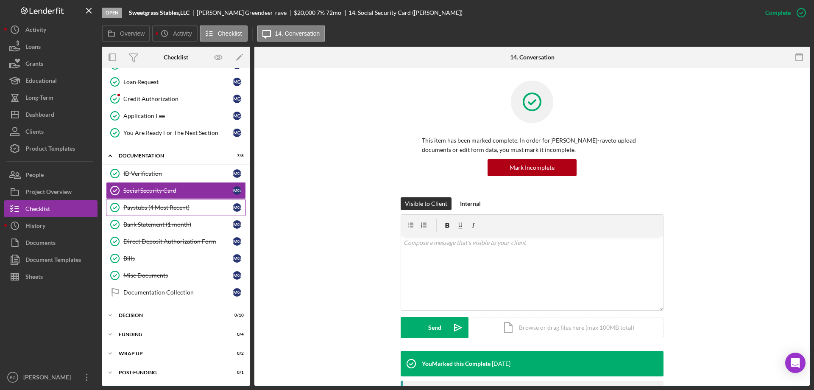
click at [166, 207] on div "Paystubs (4 Most Recent)" at bounding box center [177, 207] width 109 height 7
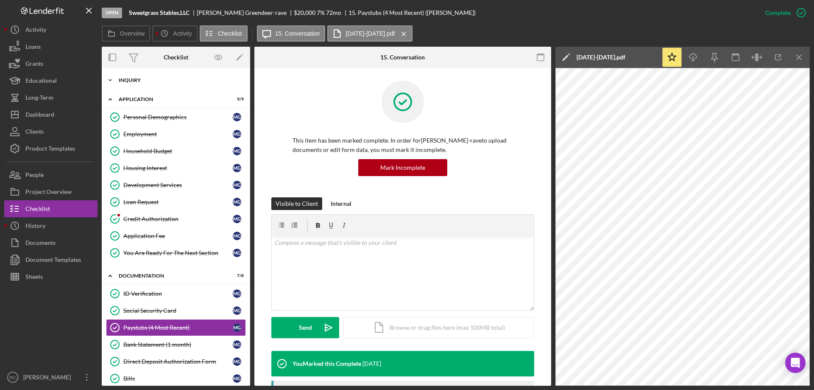
click at [140, 81] on div "Inquiry" at bounding box center [179, 80] width 121 height 5
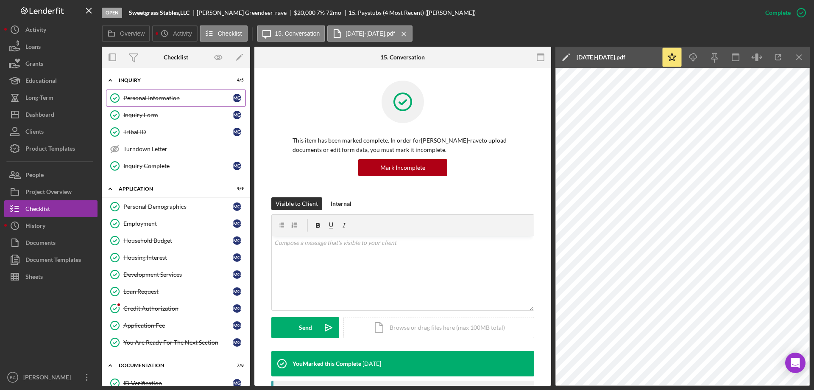
click at [137, 95] on div "Personal Information" at bounding box center [177, 98] width 109 height 7
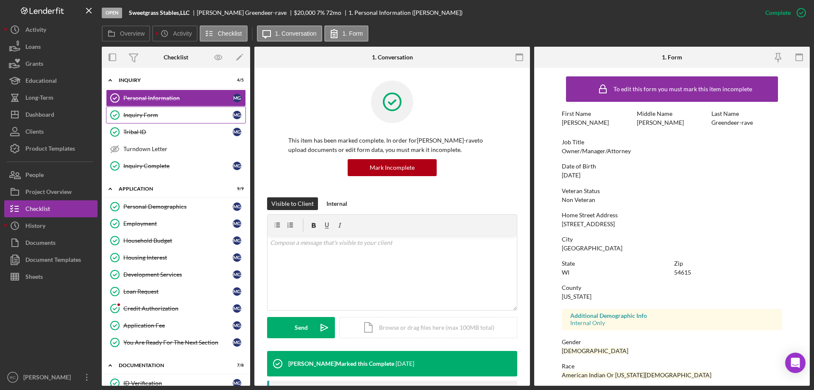
click at [152, 113] on div "Inquiry Form" at bounding box center [177, 115] width 109 height 7
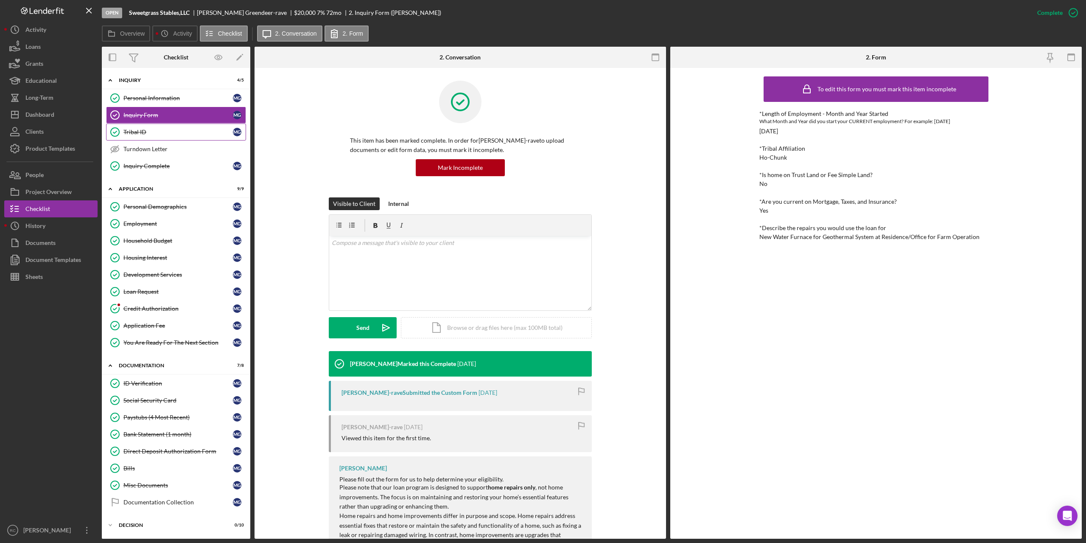
click at [143, 133] on div "Tribal ID" at bounding box center [177, 132] width 109 height 7
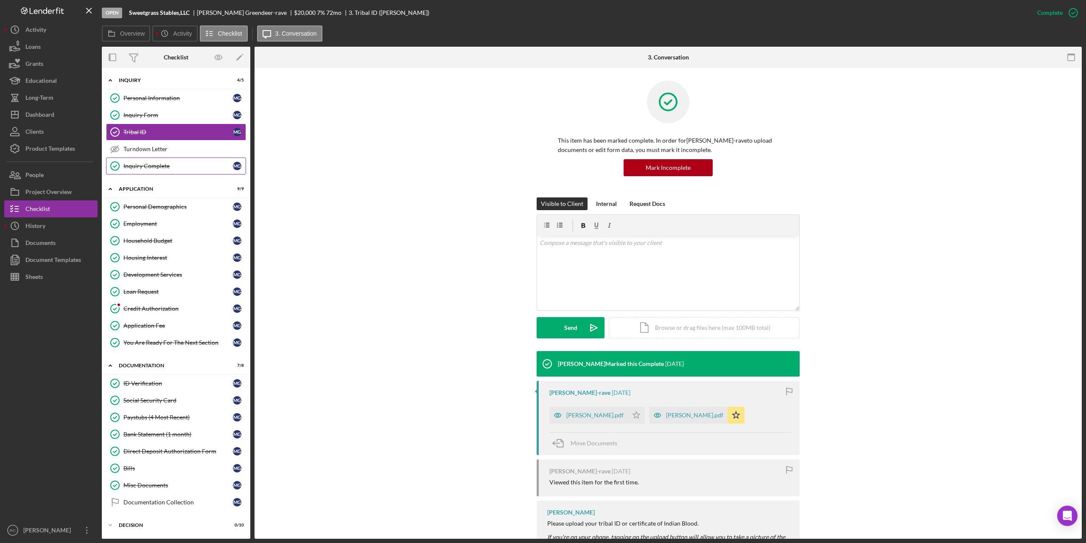
click at [152, 169] on div "Inquiry Complete" at bounding box center [177, 165] width 109 height 7
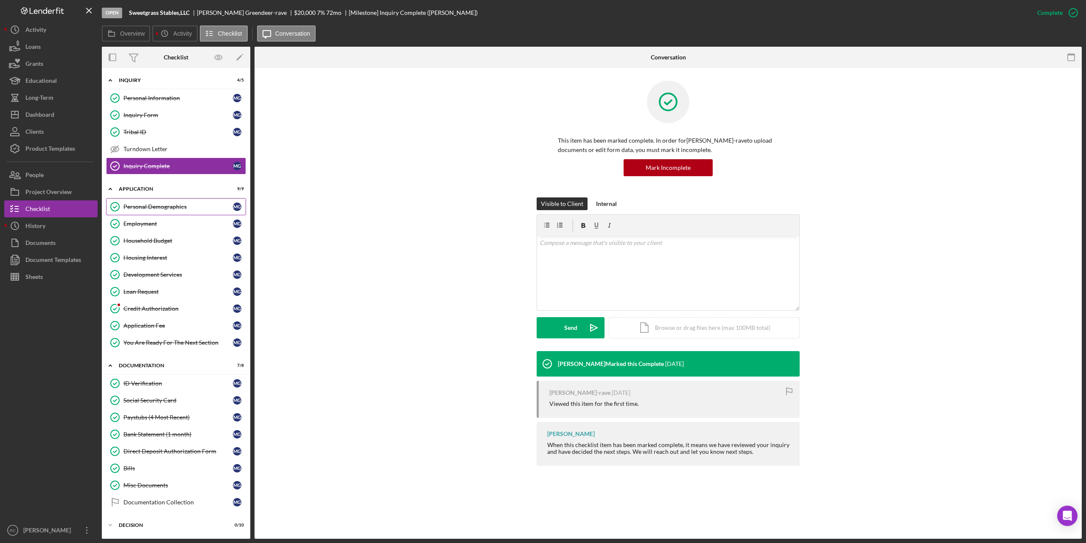
click at [160, 207] on div "Personal Demographics" at bounding box center [177, 206] width 109 height 7
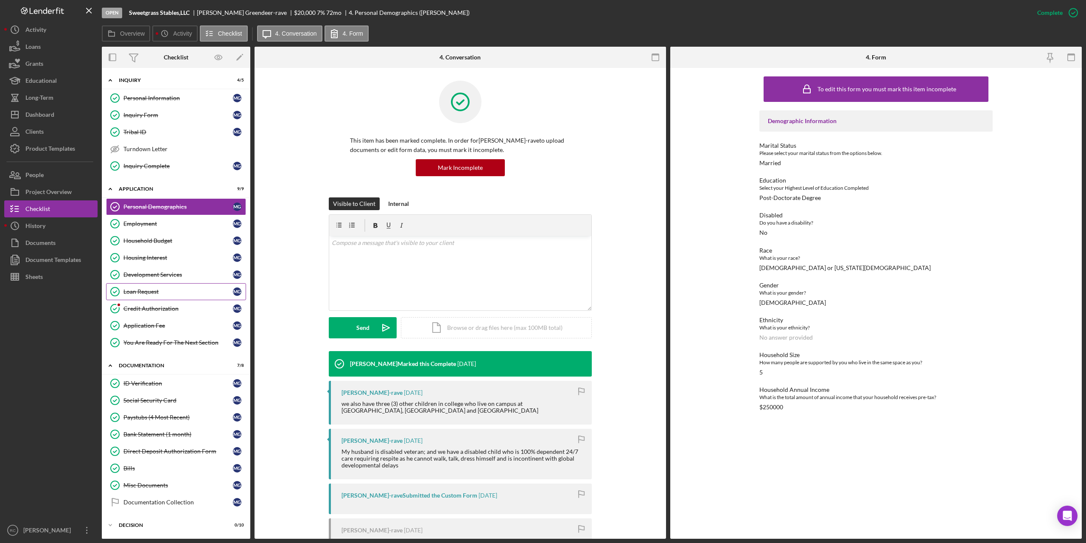
click at [147, 291] on div "Loan Request" at bounding box center [177, 291] width 109 height 7
